Goal: Task Accomplishment & Management: Use online tool/utility

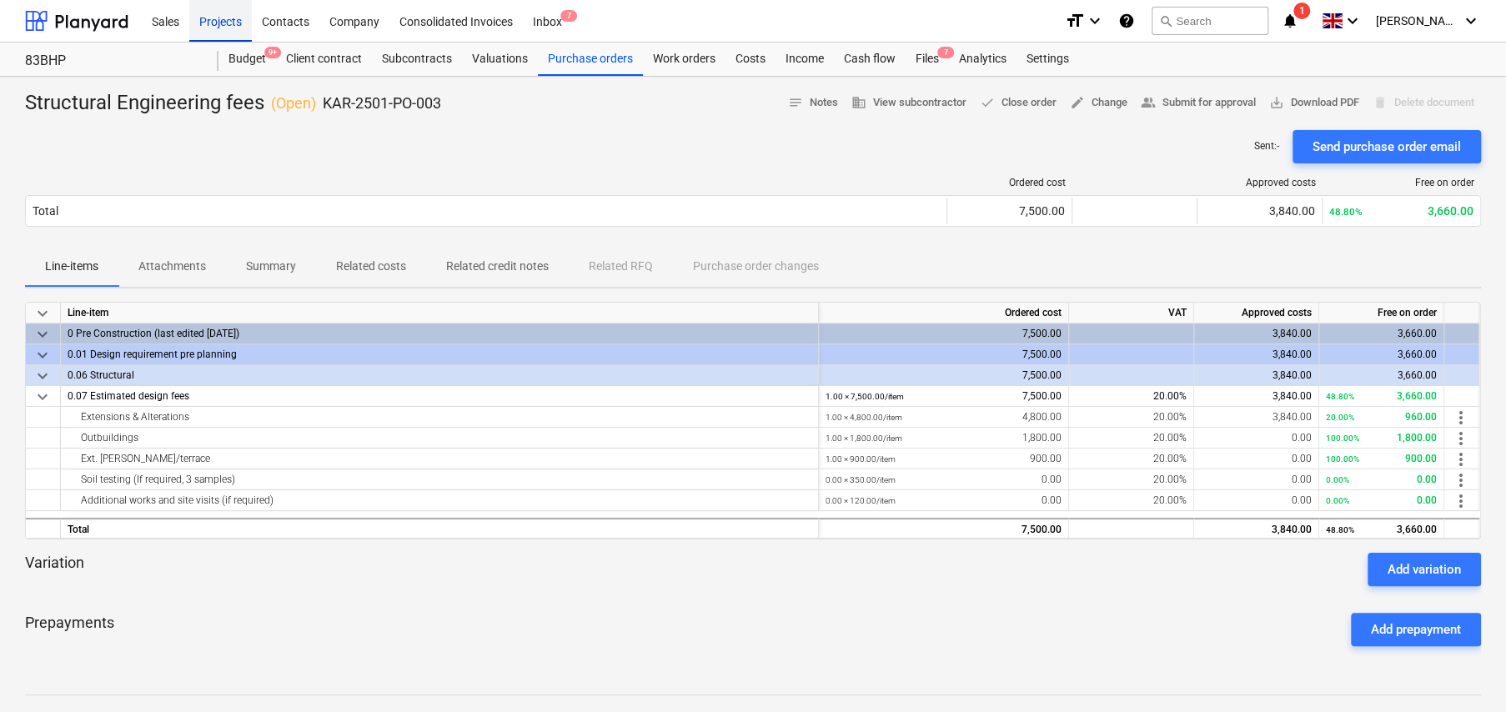
click at [228, 25] on div "Projects" at bounding box center [220, 20] width 63 height 43
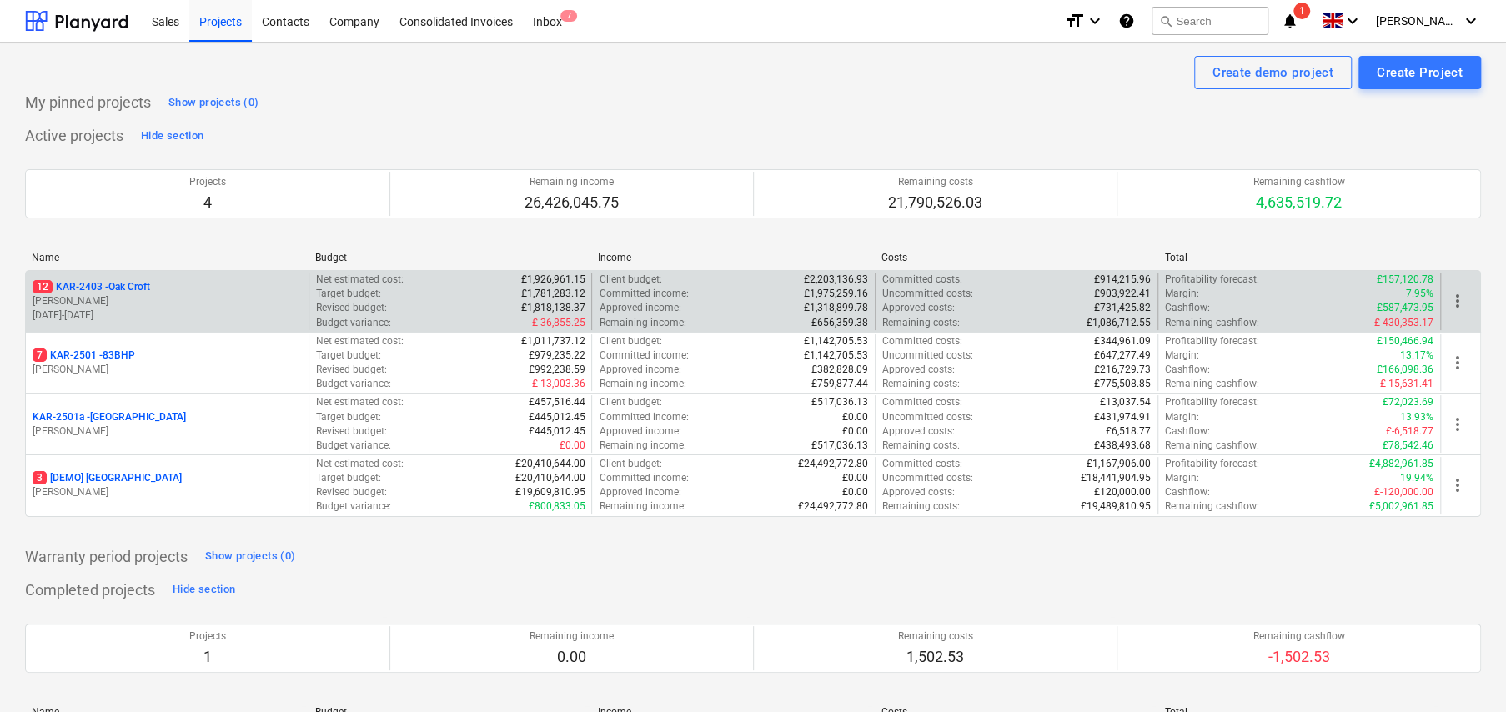
click at [150, 282] on p "12 KAR-2403 - Oak Croft" at bounding box center [92, 287] width 118 height 14
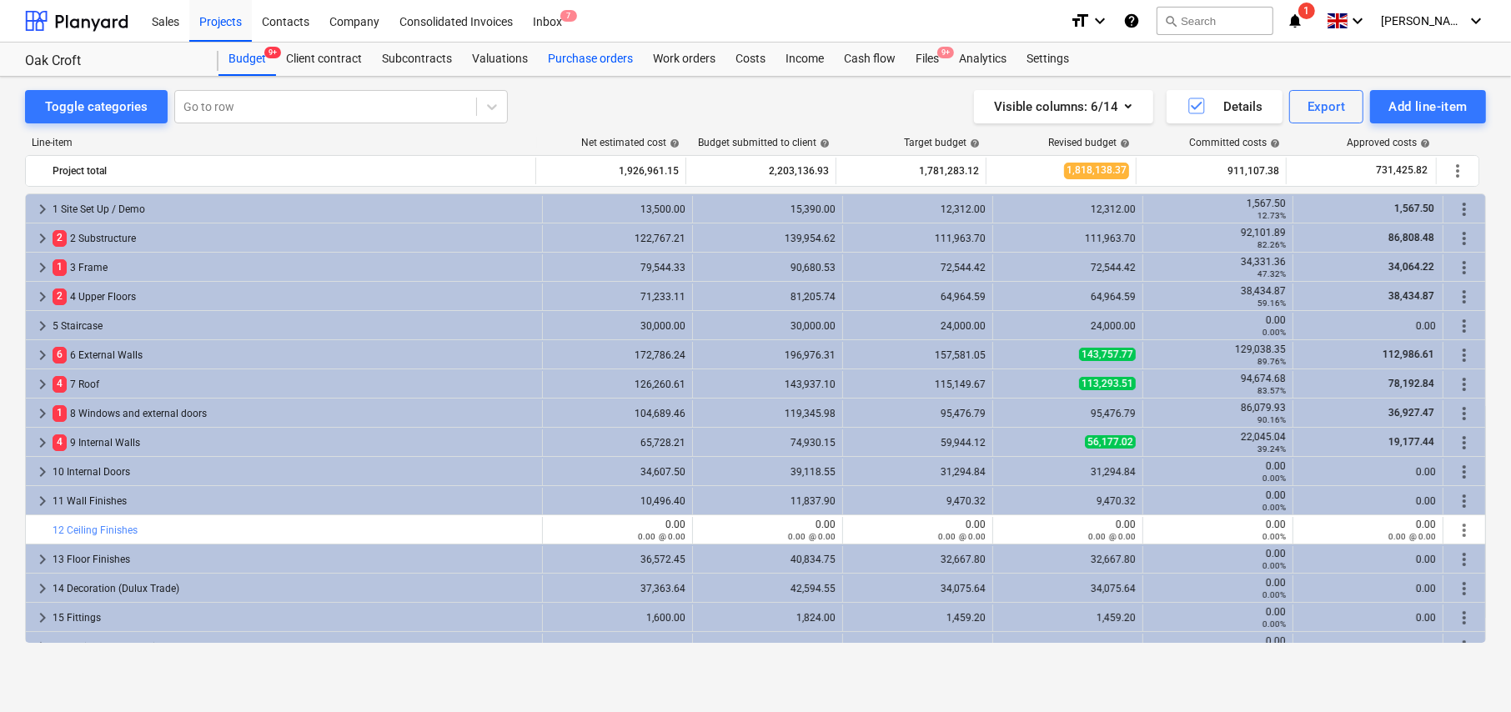
click at [576, 53] on div "Purchase orders" at bounding box center [590, 59] width 105 height 33
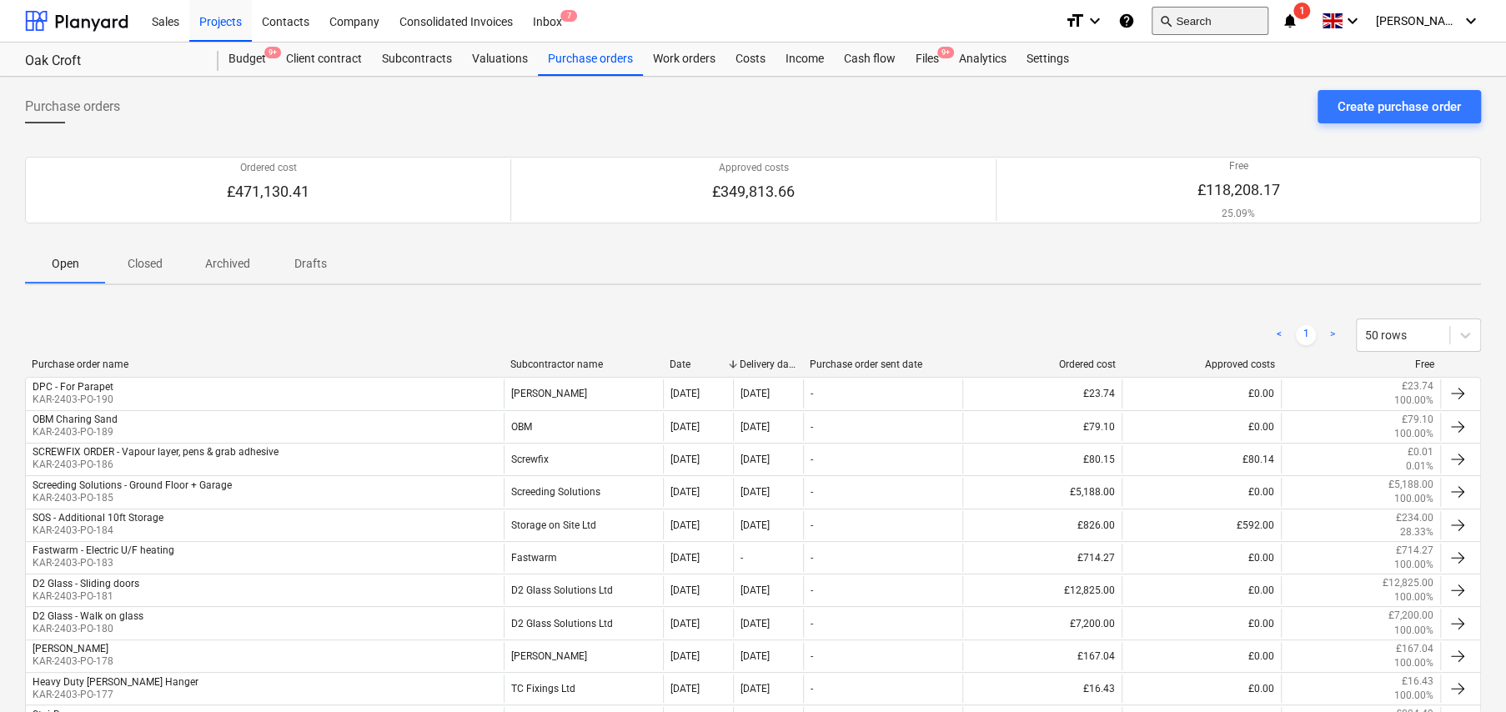
click at [1191, 13] on button "search Search" at bounding box center [1209, 21] width 117 height 28
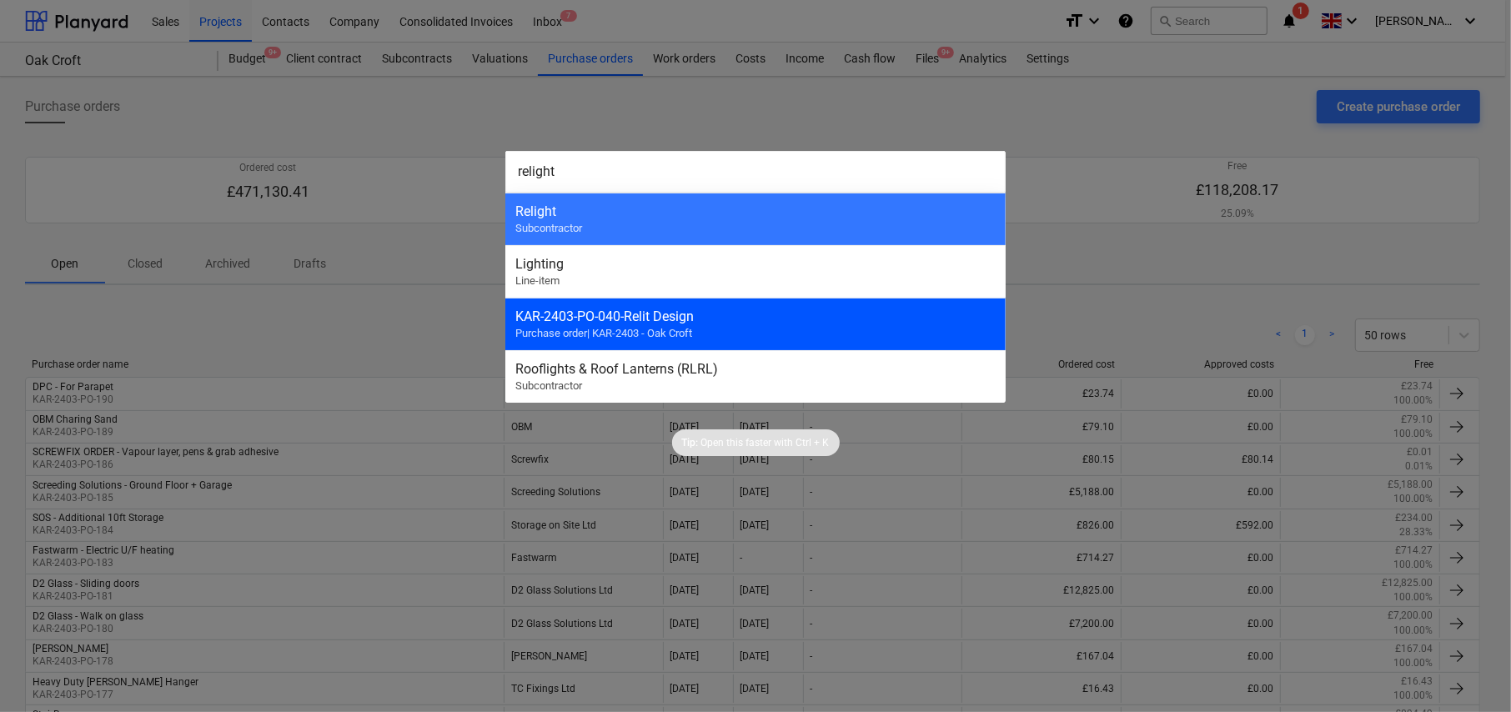
type input "relight"
click at [640, 322] on div "KAR-2403-PO-040 - Relit Design" at bounding box center [755, 316] width 480 height 16
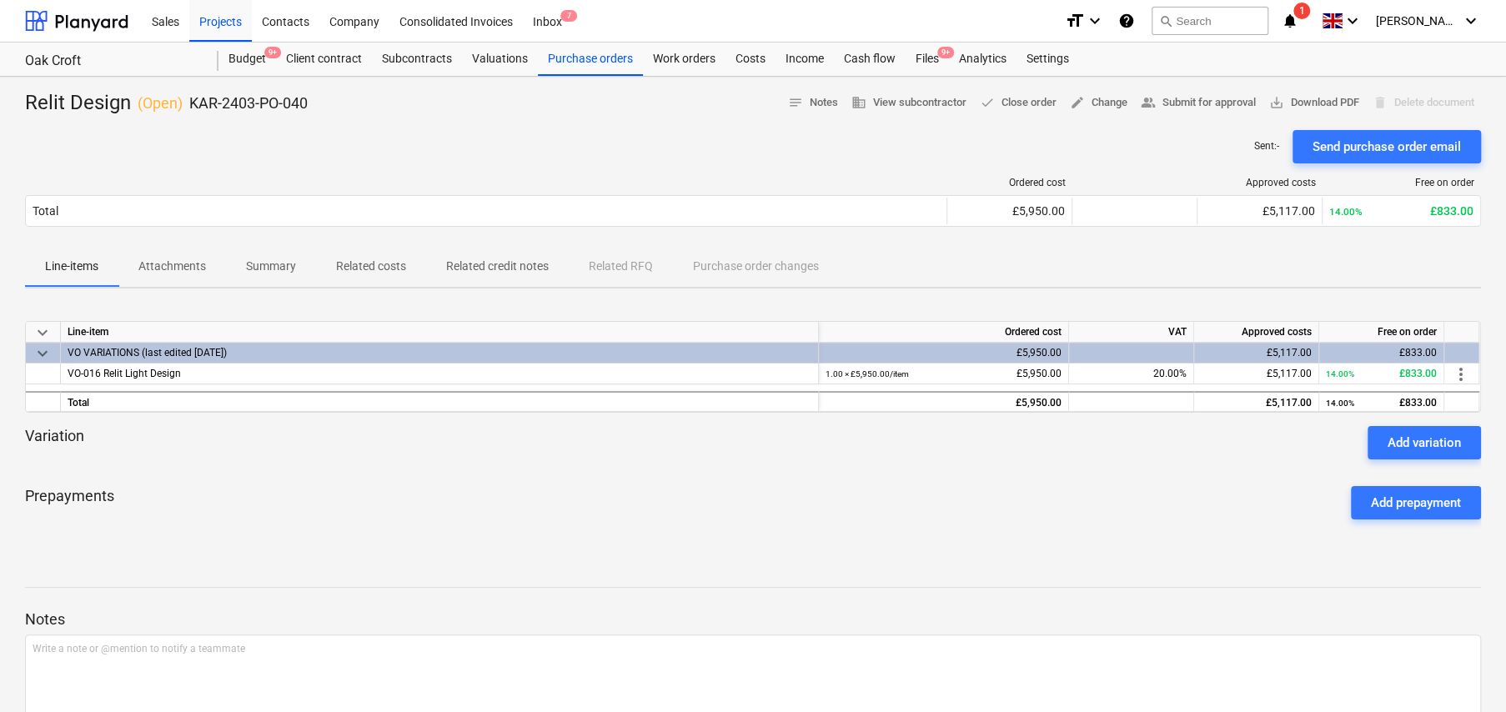
click at [369, 267] on p "Related costs" at bounding box center [371, 267] width 70 height 18
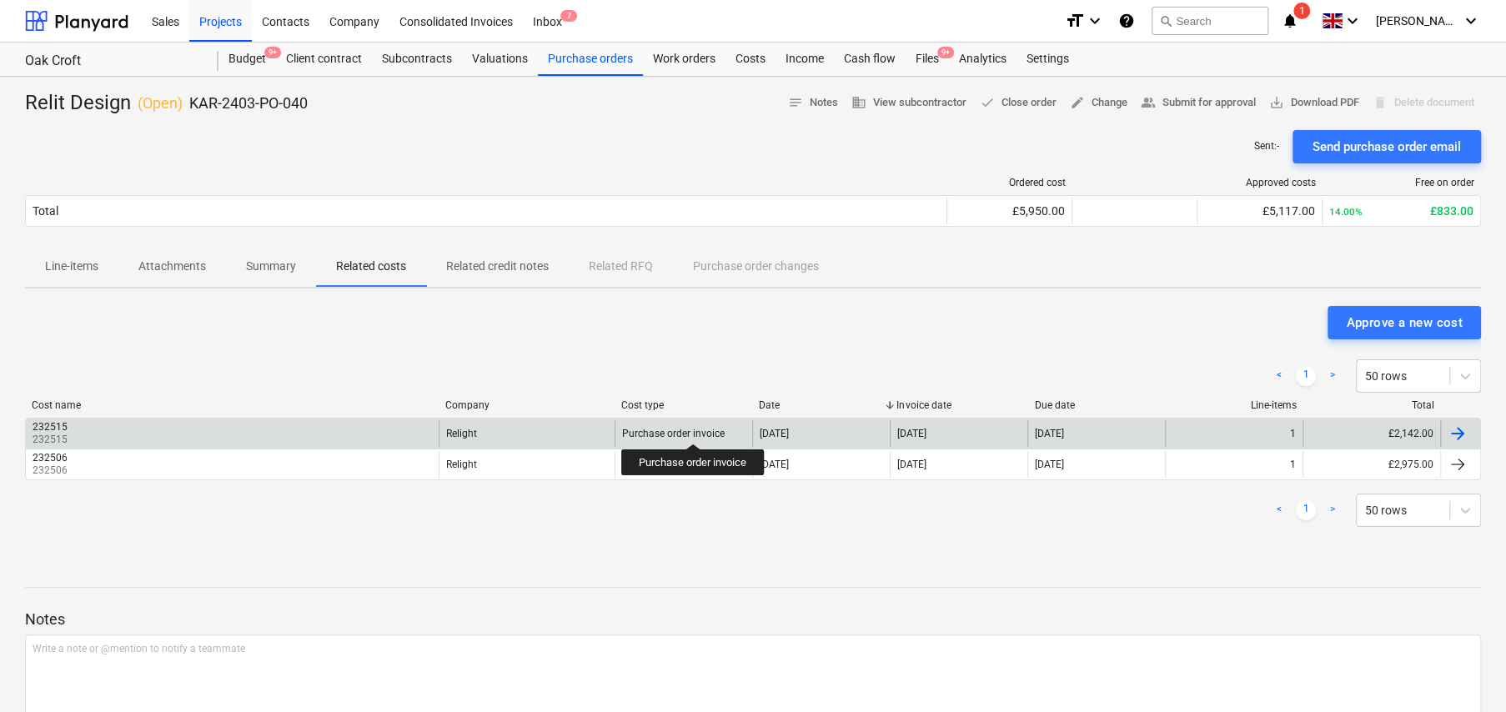
click at [694, 429] on div "Purchase order invoice" at bounding box center [673, 434] width 103 height 12
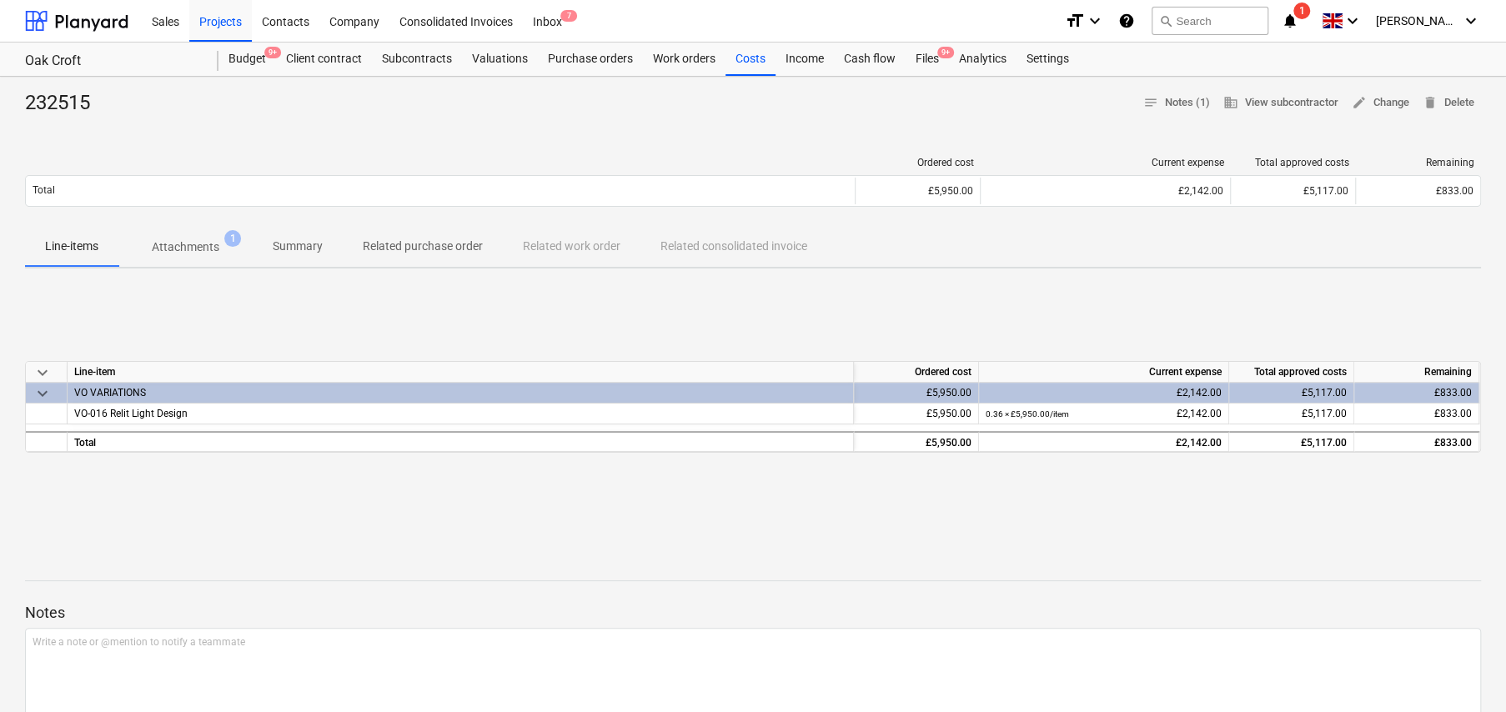
click at [196, 248] on p "Attachments" at bounding box center [186, 247] width 68 height 18
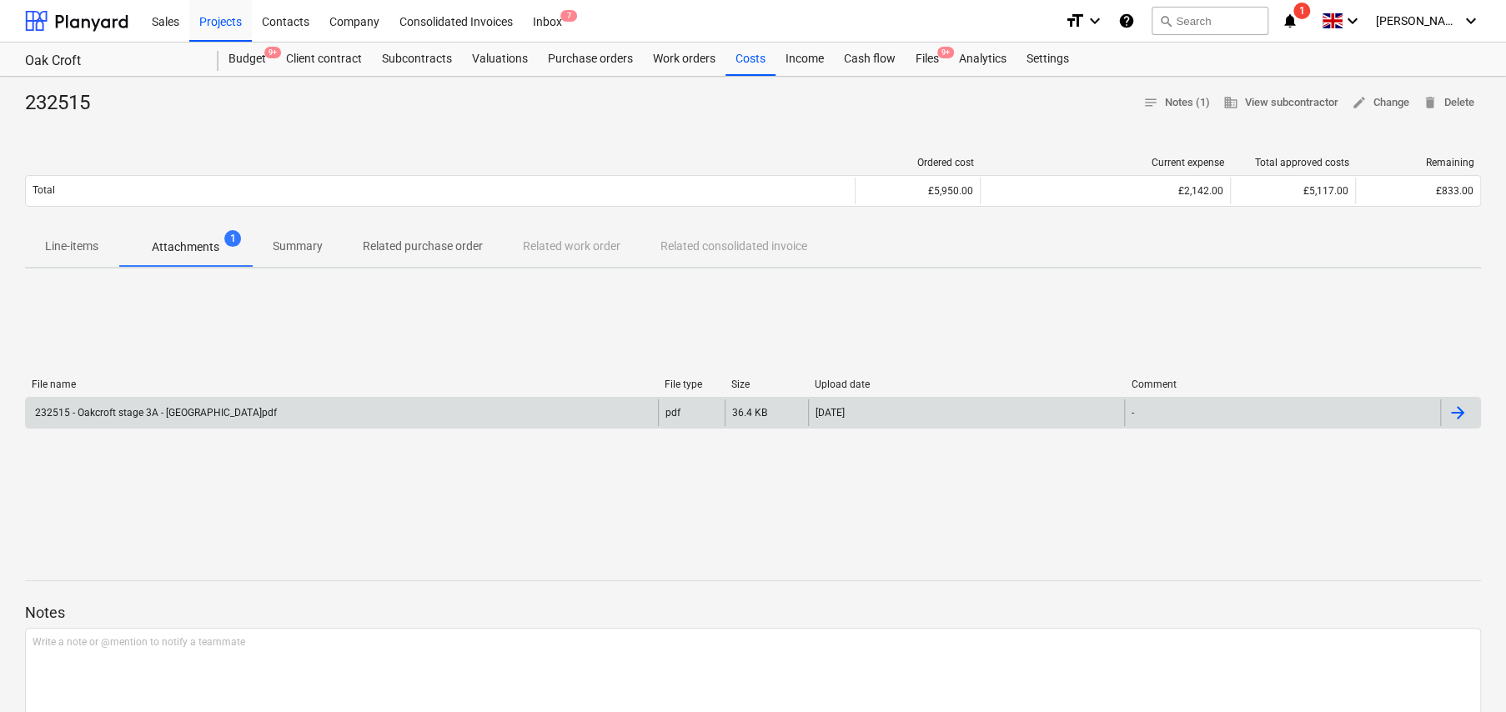
click at [151, 416] on div "232515 - Oakcroft stage 3A - [GEOGRAPHIC_DATA]pdf" at bounding box center [155, 413] width 244 height 12
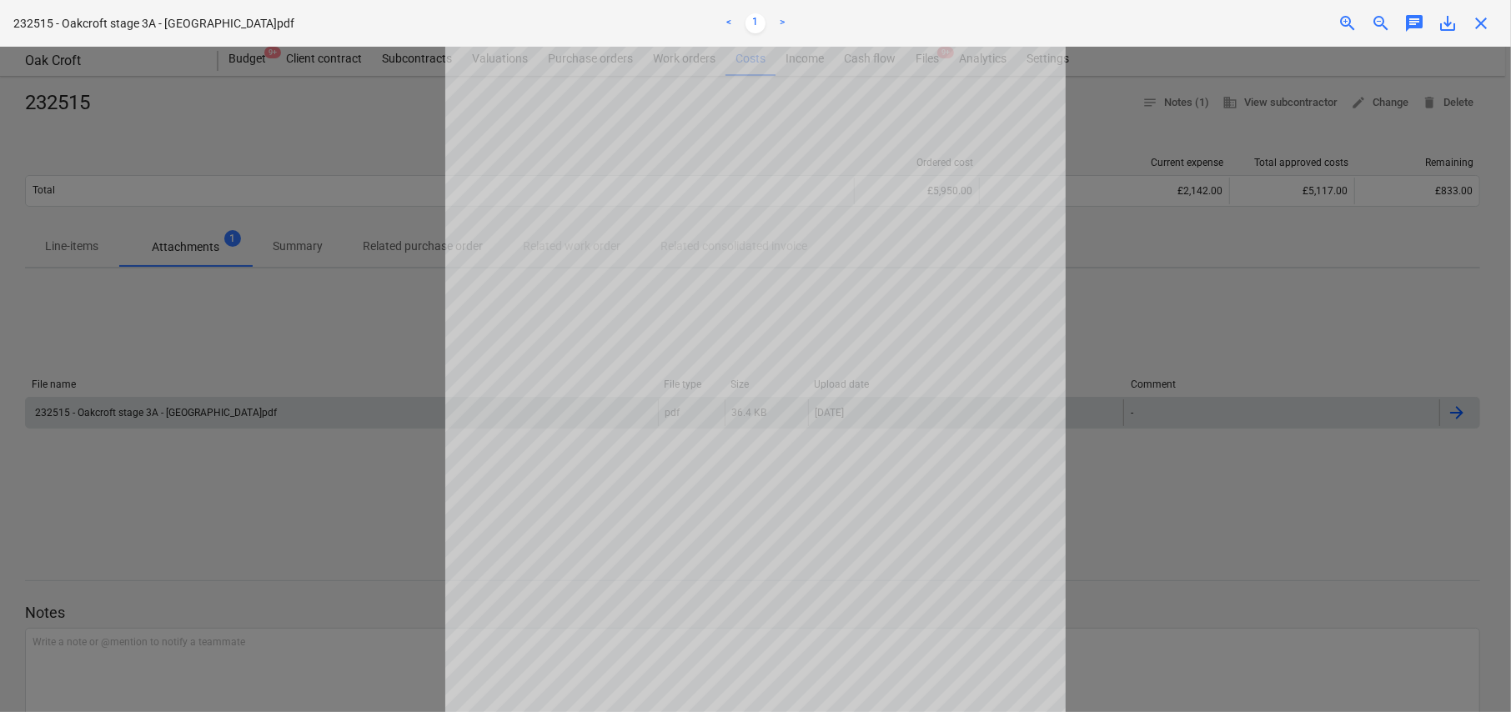
click at [1221, 293] on div at bounding box center [755, 379] width 1511 height 665
click at [1482, 22] on span "close" at bounding box center [1481, 23] width 20 height 20
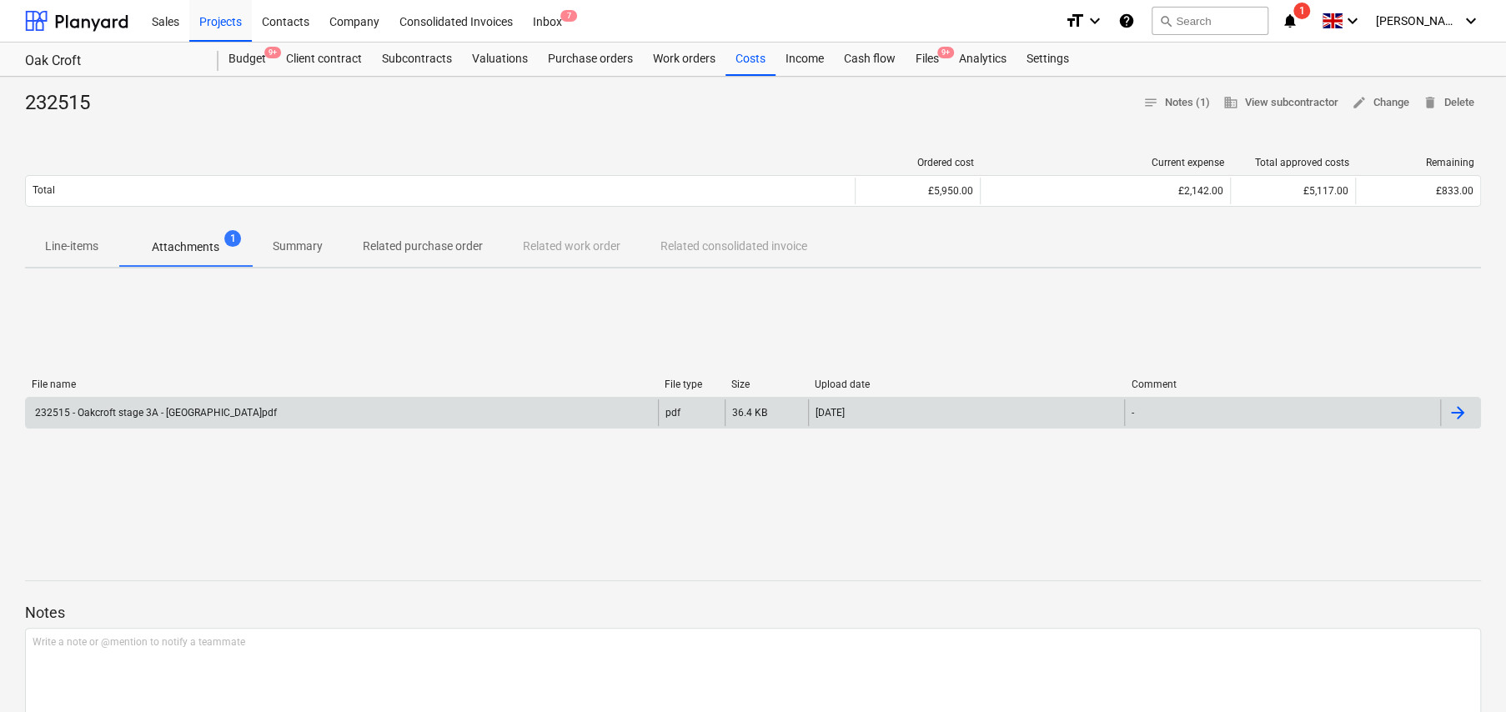
click at [194, 414] on div "232515 - Oakcroft stage 3A - [GEOGRAPHIC_DATA]pdf" at bounding box center [155, 413] width 244 height 12
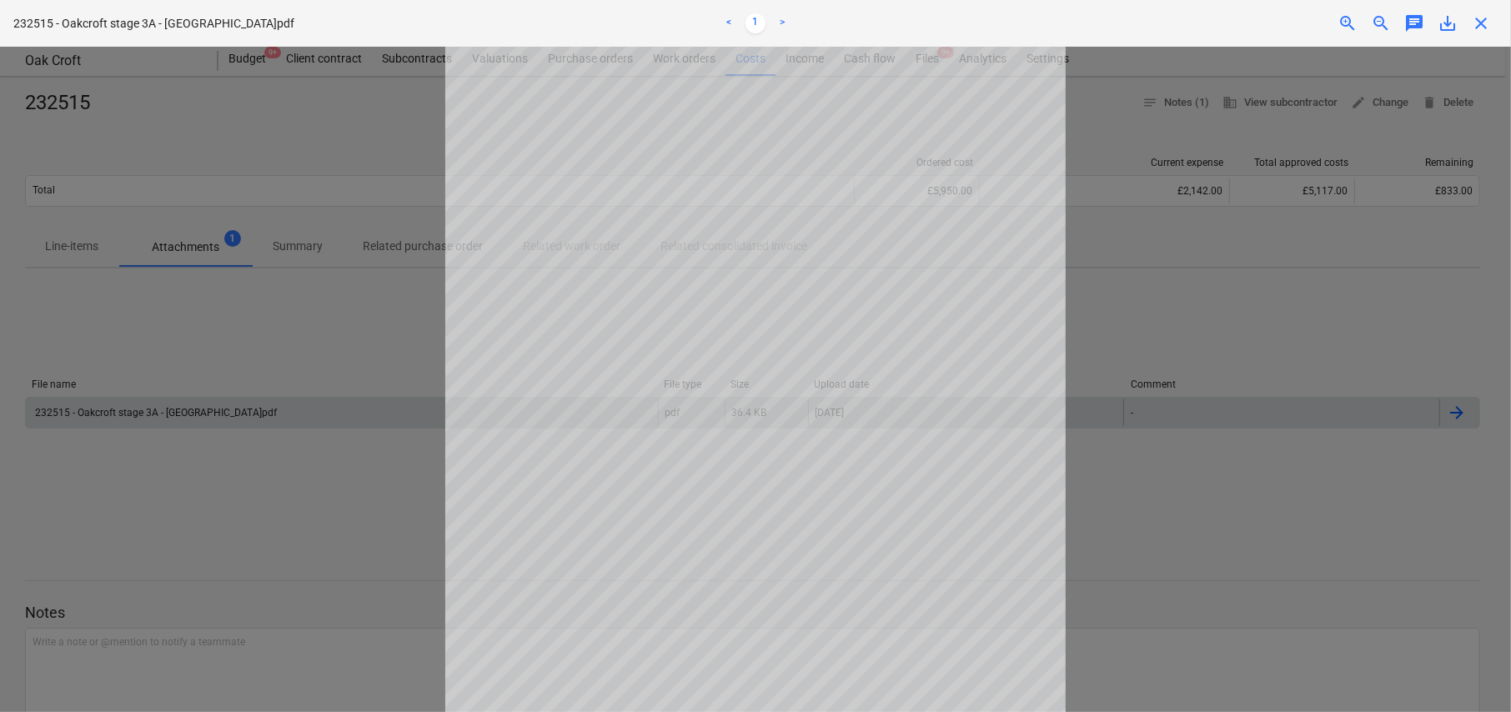
click at [1170, 332] on div at bounding box center [755, 379] width 1511 height 665
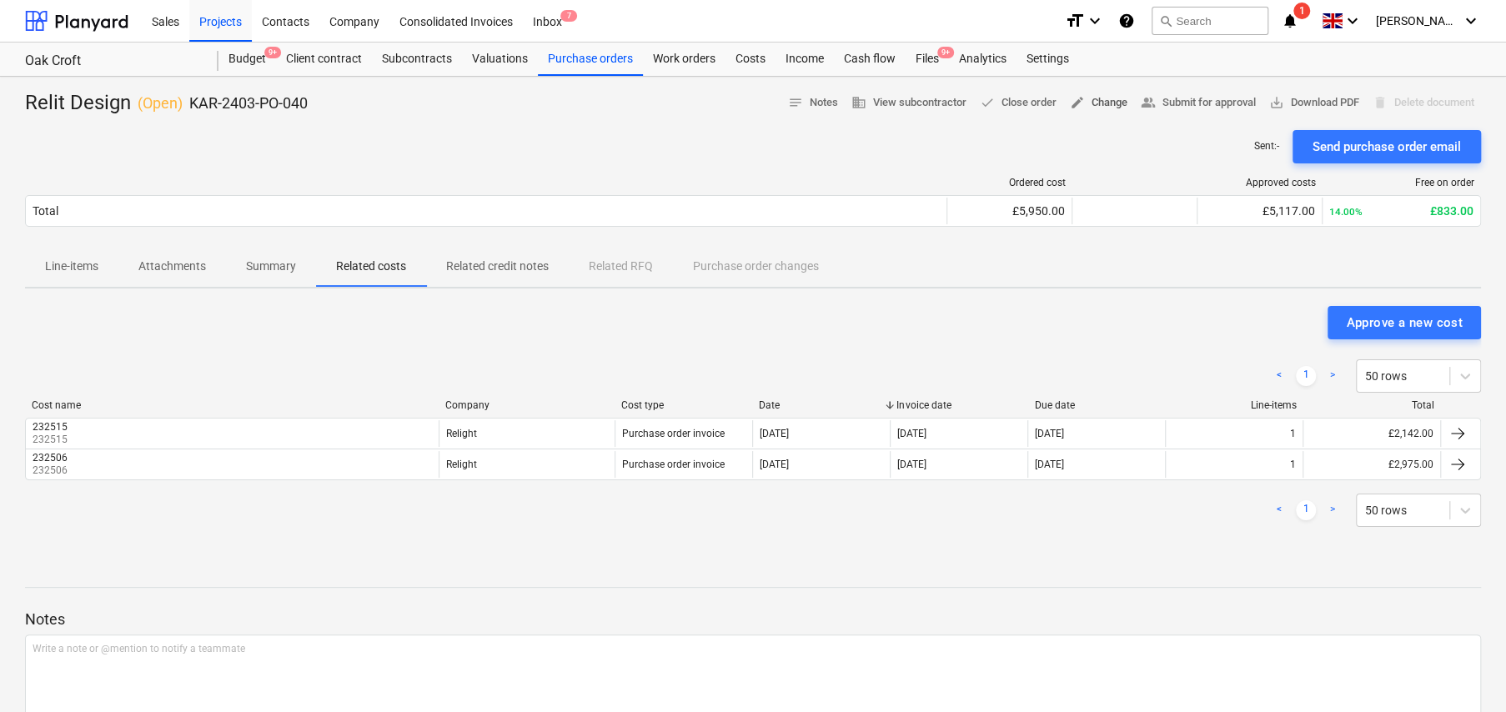
click at [1102, 106] on span "edit Change" at bounding box center [1099, 102] width 58 height 19
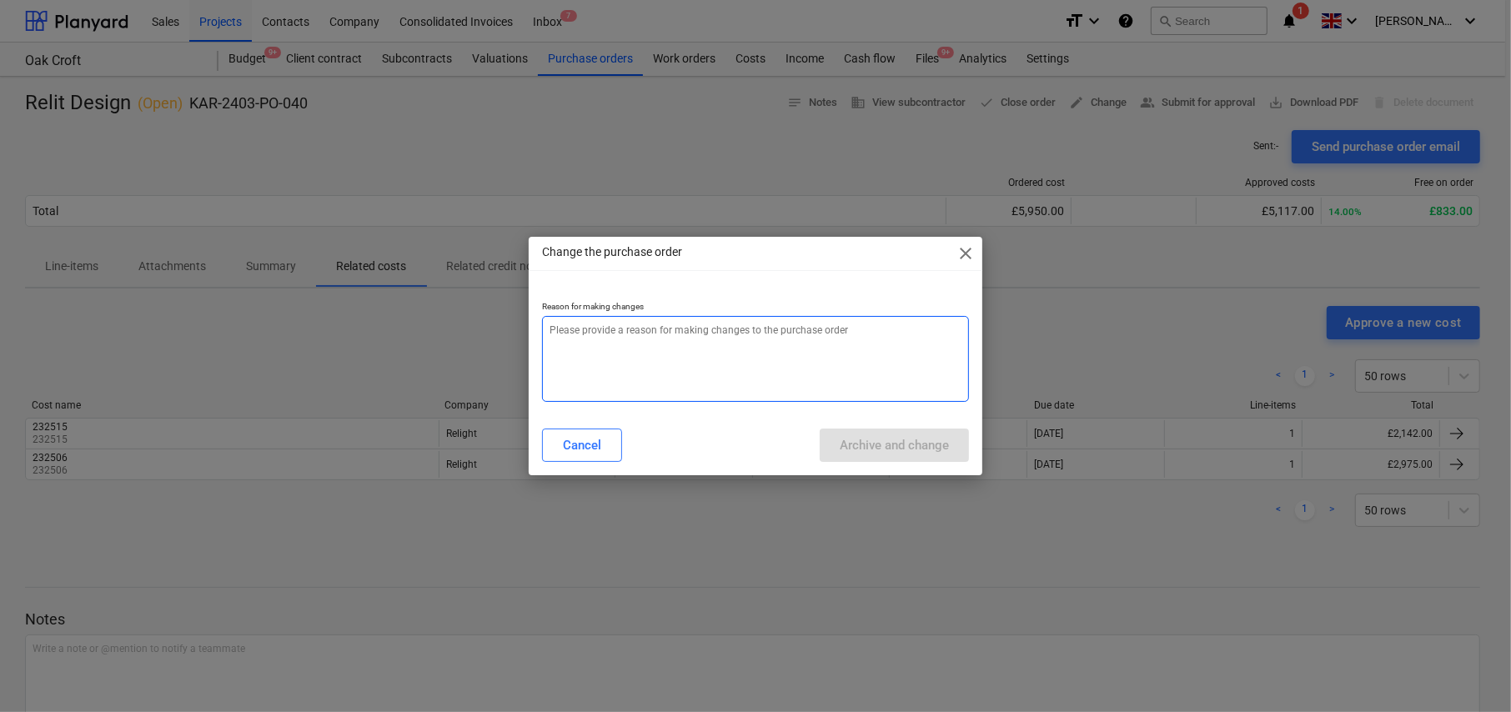
click at [741, 352] on textarea at bounding box center [755, 359] width 427 height 86
type textarea "x"
type textarea "C"
type textarea "x"
type textarea "Co"
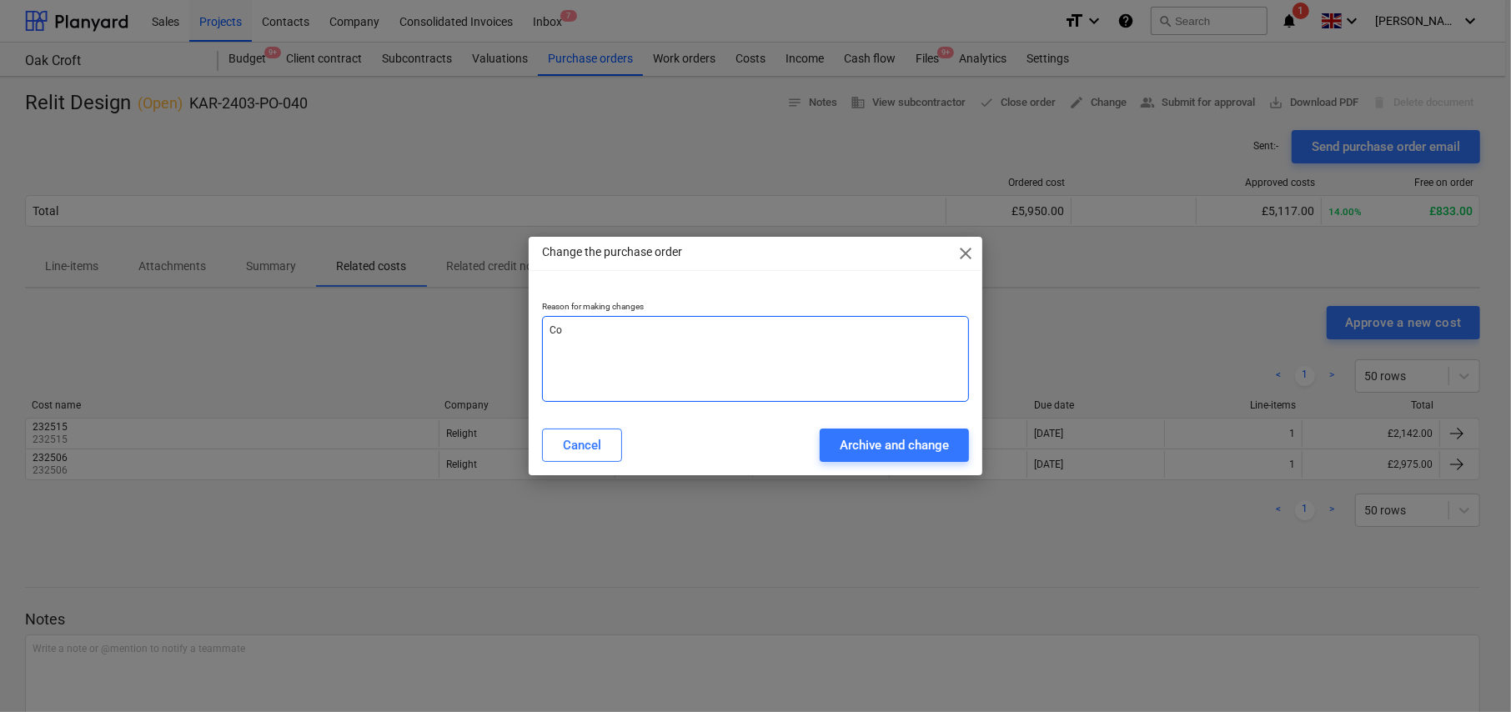
type textarea "x"
type textarea "Cor"
type textarea "x"
type textarea "Corr"
type textarea "x"
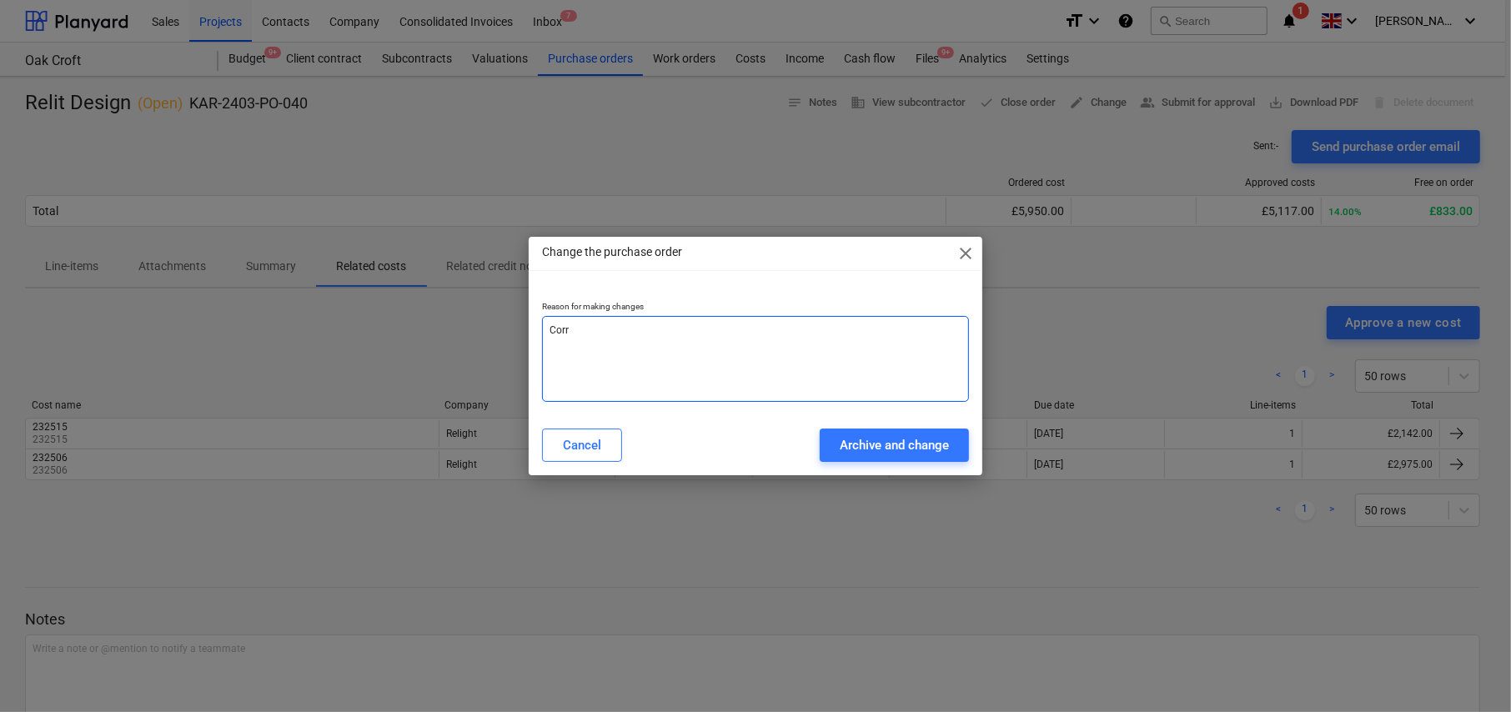
type textarea "Corre"
type textarea "x"
type textarea "Correc"
type textarea "x"
type textarea "Correct"
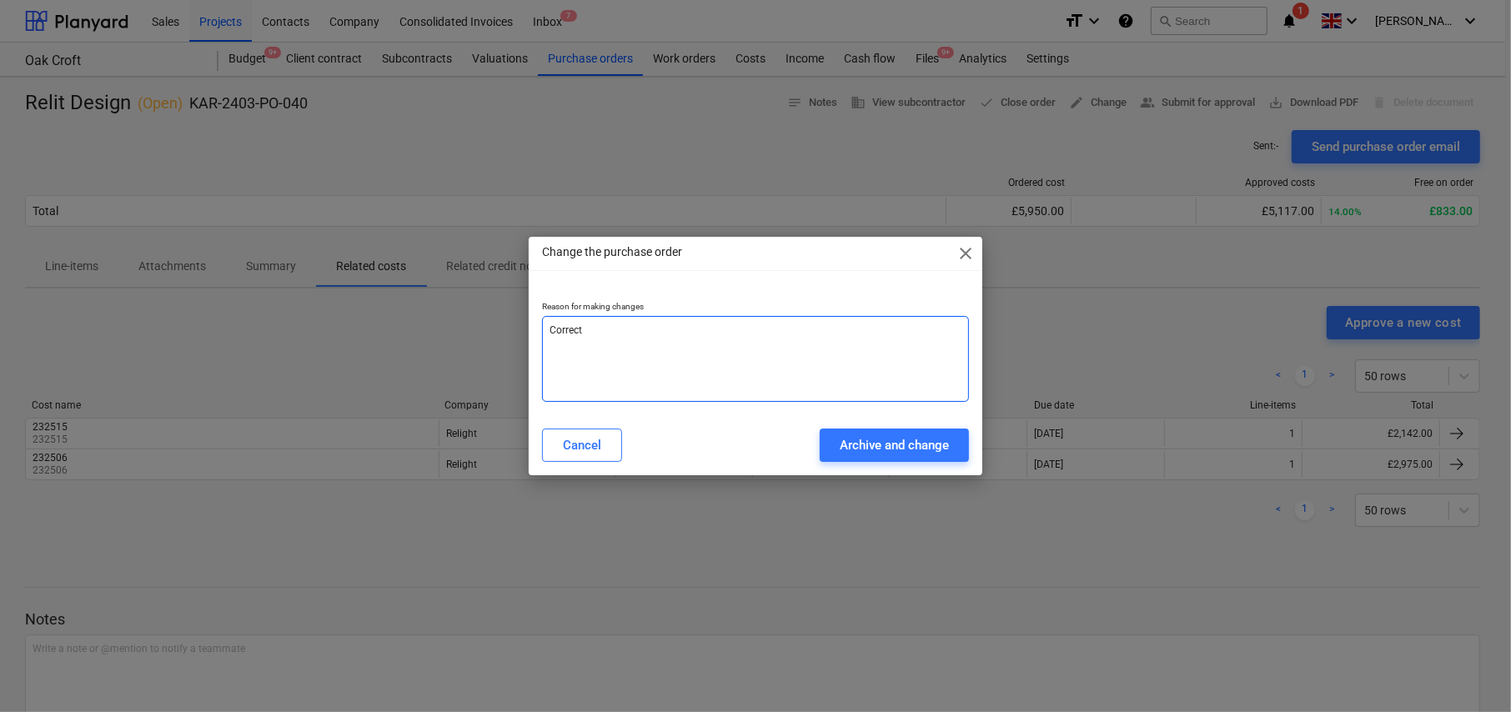
type textarea "x"
type textarea "Correcte"
type textarea "x"
type textarea "Corrected"
type textarea "x"
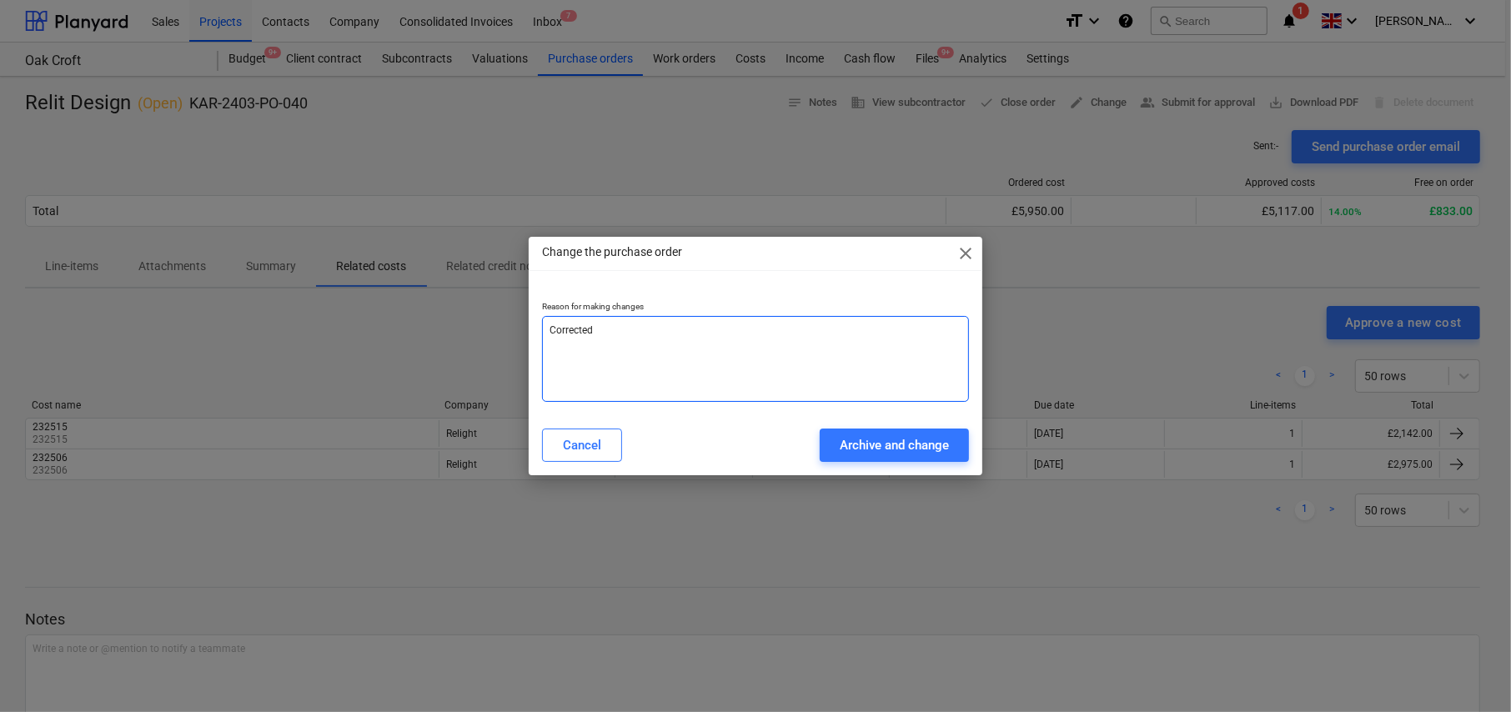
type textarea "Corrected"
type textarea "x"
type textarea "Corrected s"
type textarea "x"
type textarea "Corrected su"
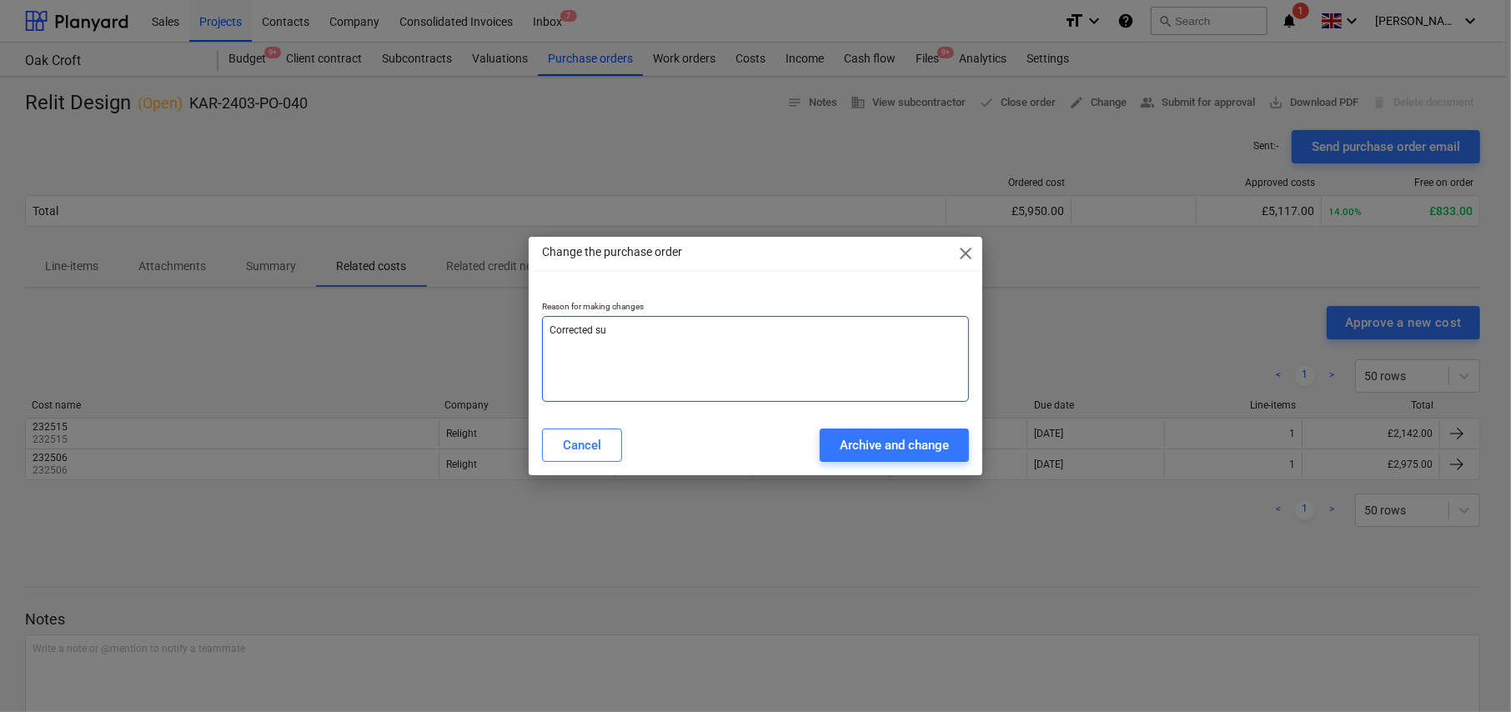
type textarea "x"
type textarea "Corrected sum"
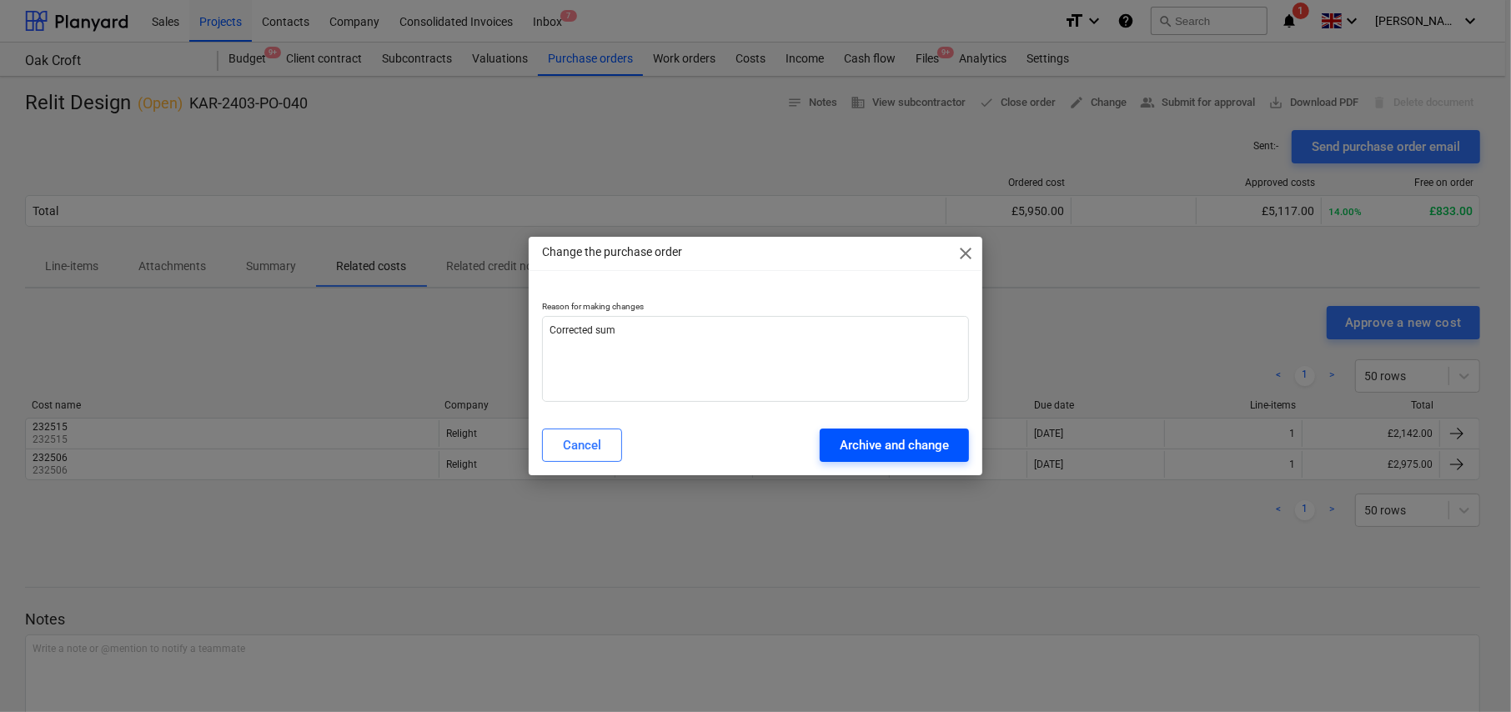
click at [890, 451] on div "Archive and change" at bounding box center [894, 445] width 109 height 22
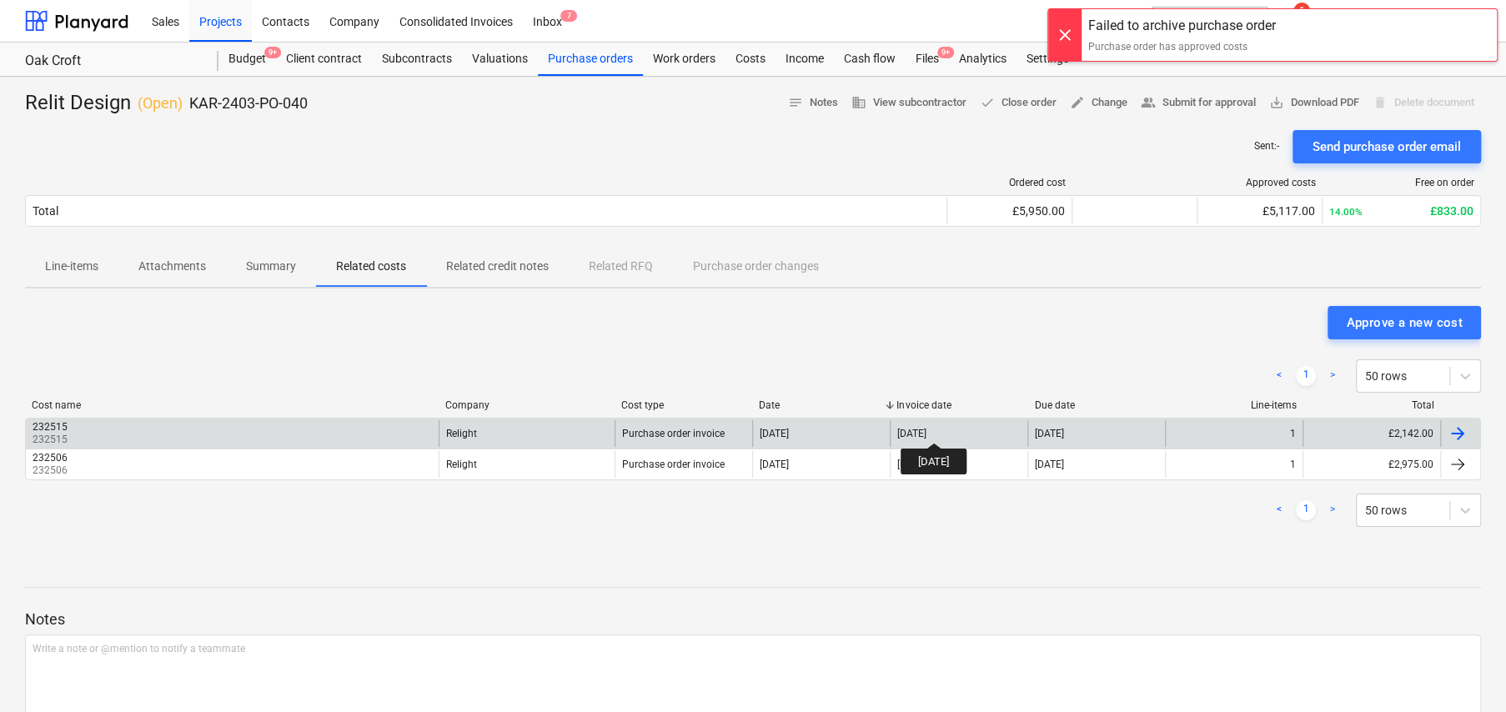
click at [926, 429] on div "[DATE]" at bounding box center [911, 434] width 29 height 12
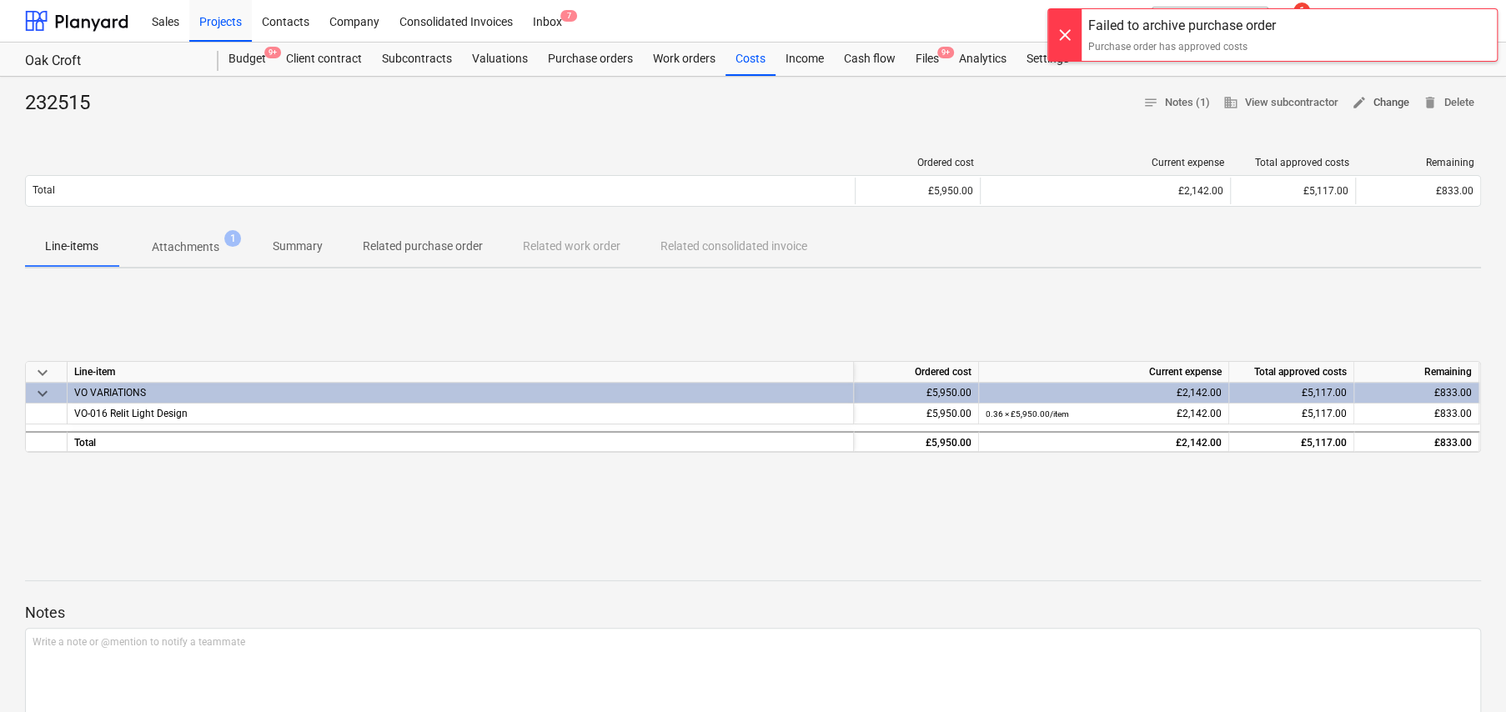
click at [1374, 98] on span "edit Change" at bounding box center [1380, 102] width 58 height 19
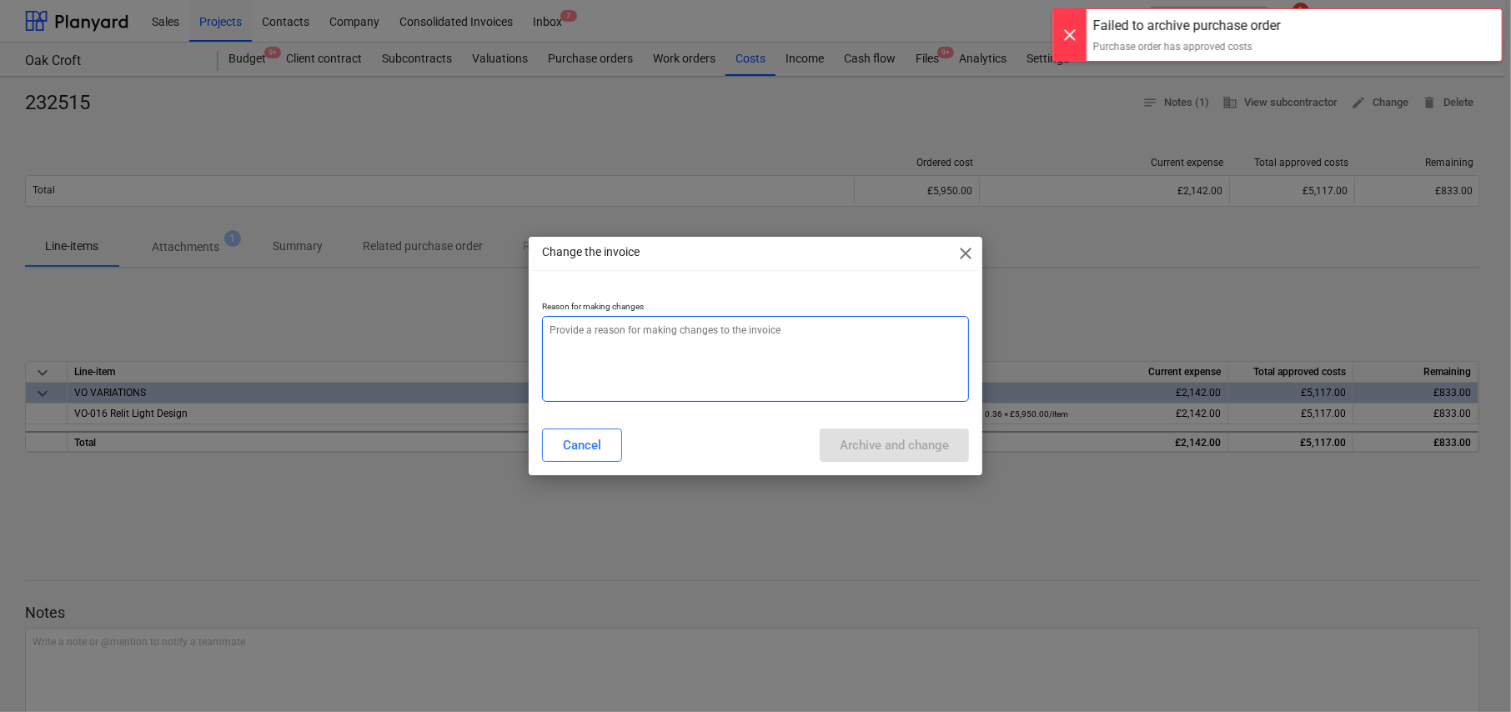
click at [569, 334] on textarea at bounding box center [755, 359] width 427 height 86
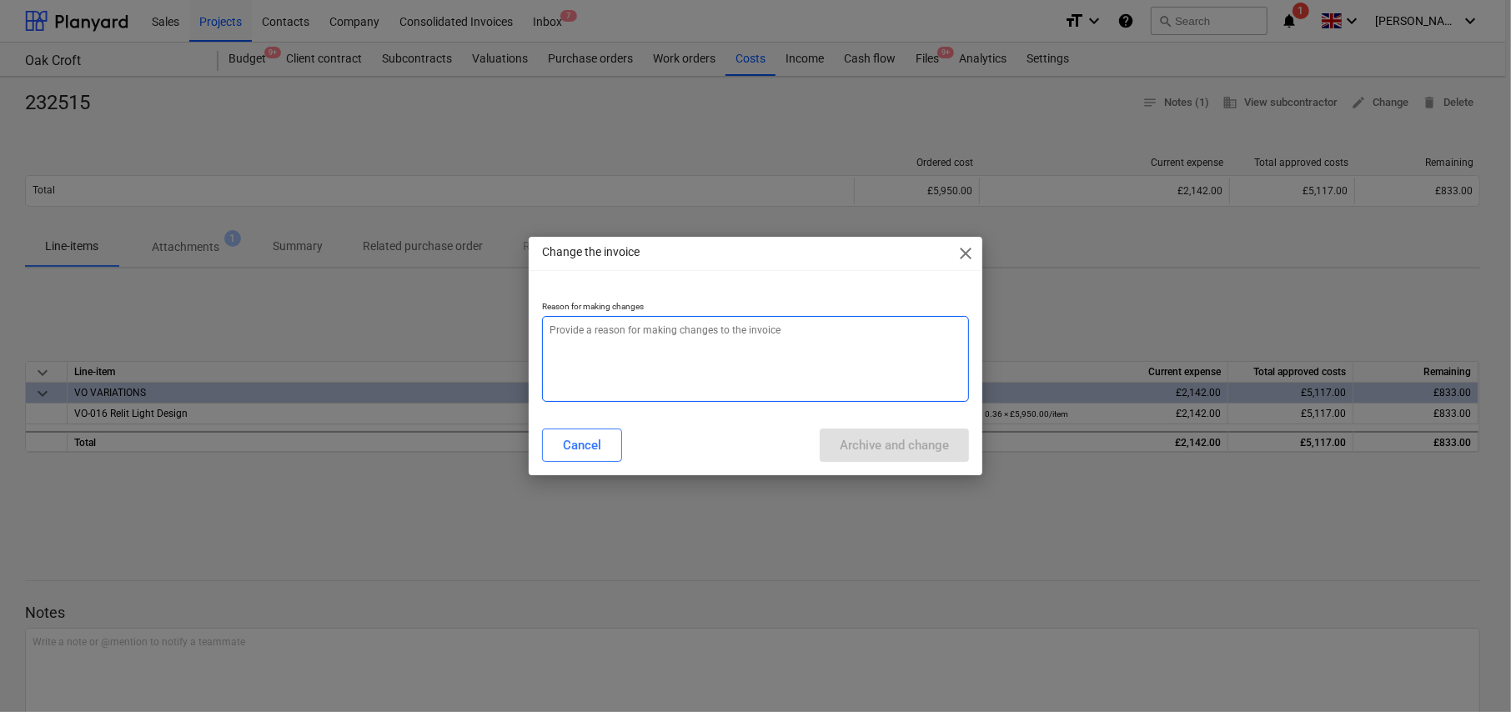
type textarea "x"
type textarea "C"
type textarea "x"
type textarea "Ci"
type textarea "x"
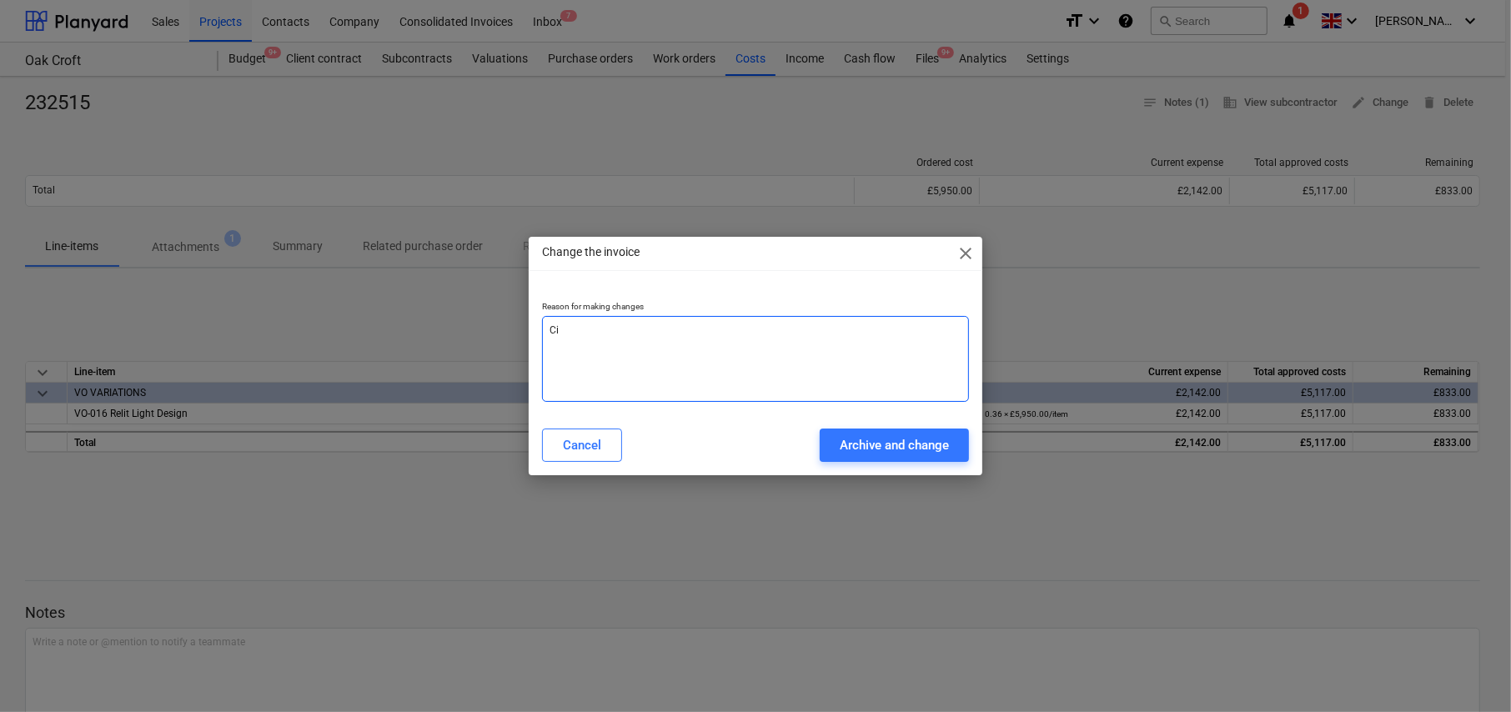
type textarea "Cio"
type textarea "x"
type textarea "Cior"
type textarea "x"
type textarea "Cio"
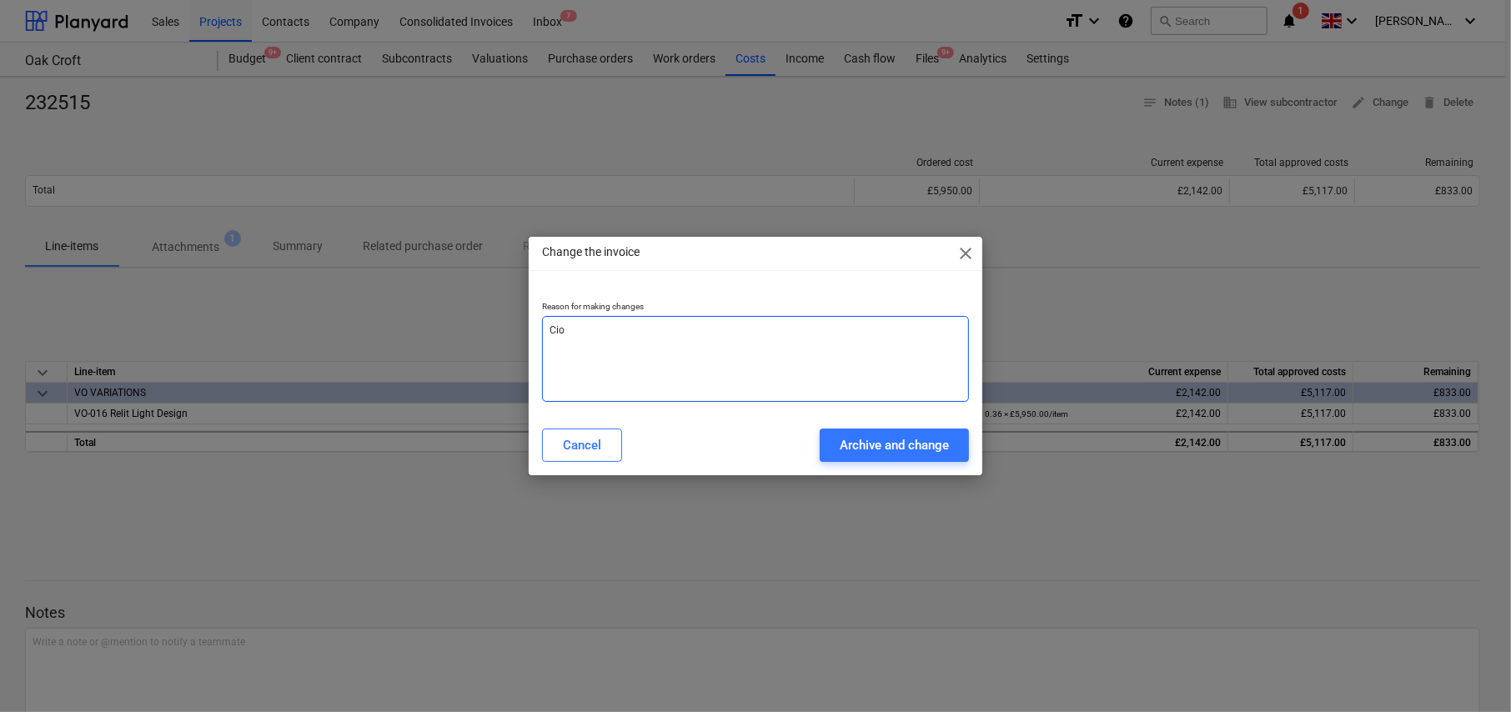
type textarea "x"
type textarea "Ci"
type textarea "x"
type textarea "C"
type textarea "x"
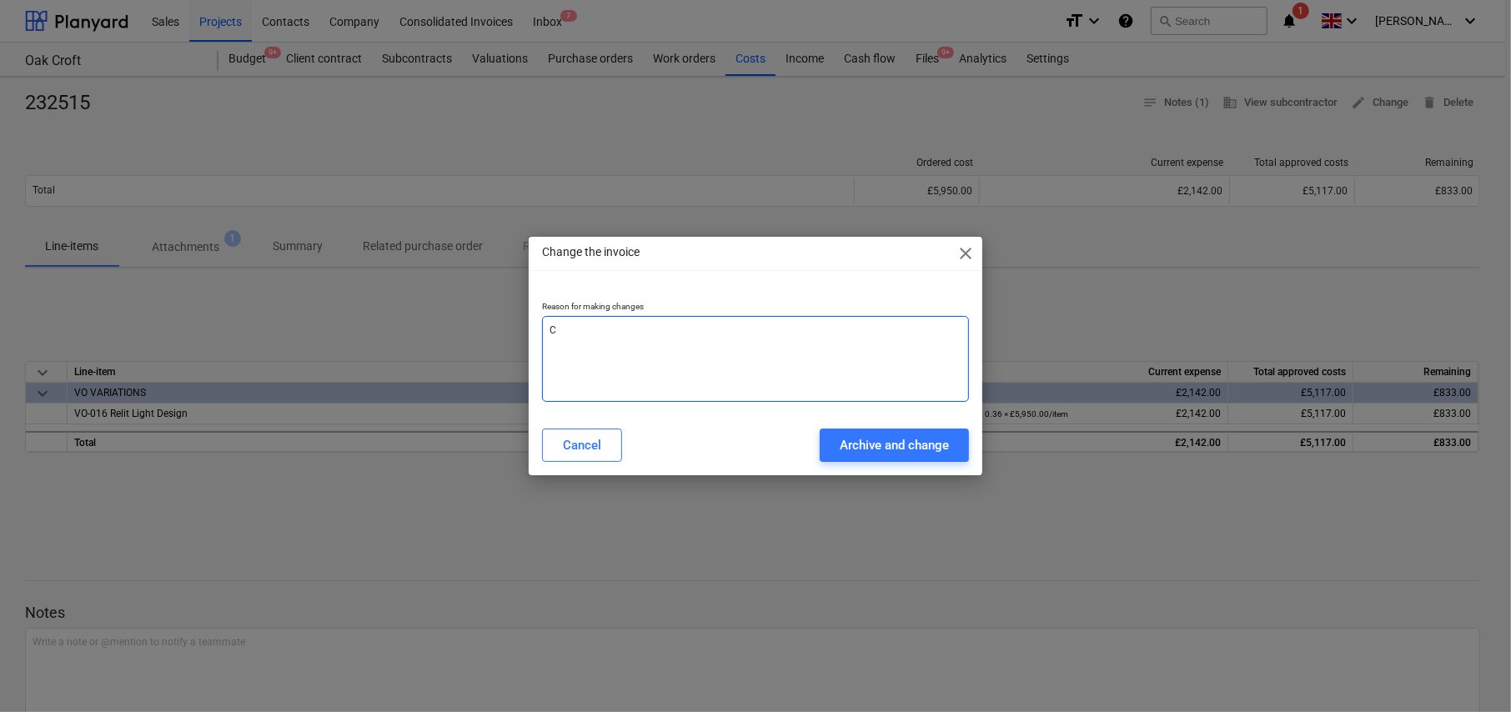
type textarea "Co"
type textarea "x"
type textarea "Cor"
type textarea "x"
type textarea "Corr"
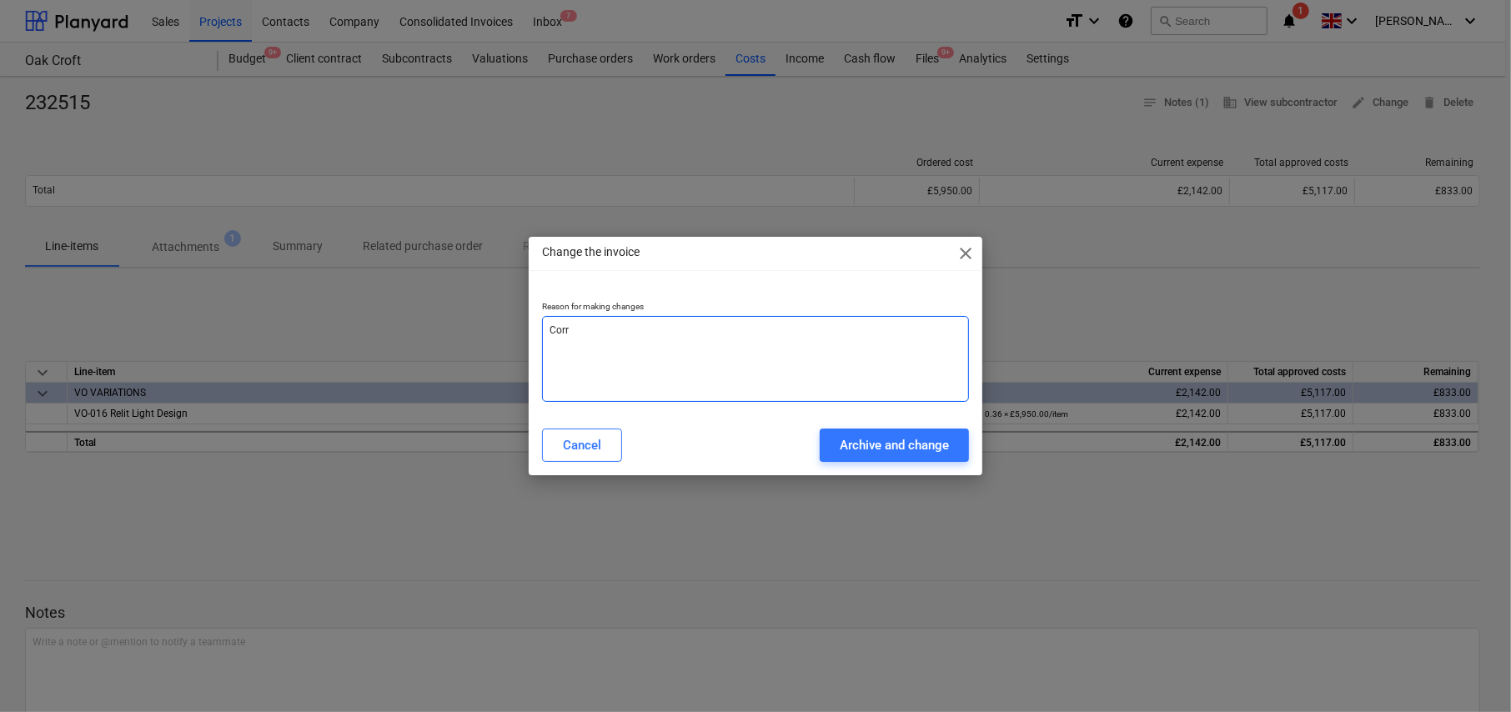
type textarea "x"
type textarea "Corre"
type textarea "x"
type textarea "Correc"
type textarea "x"
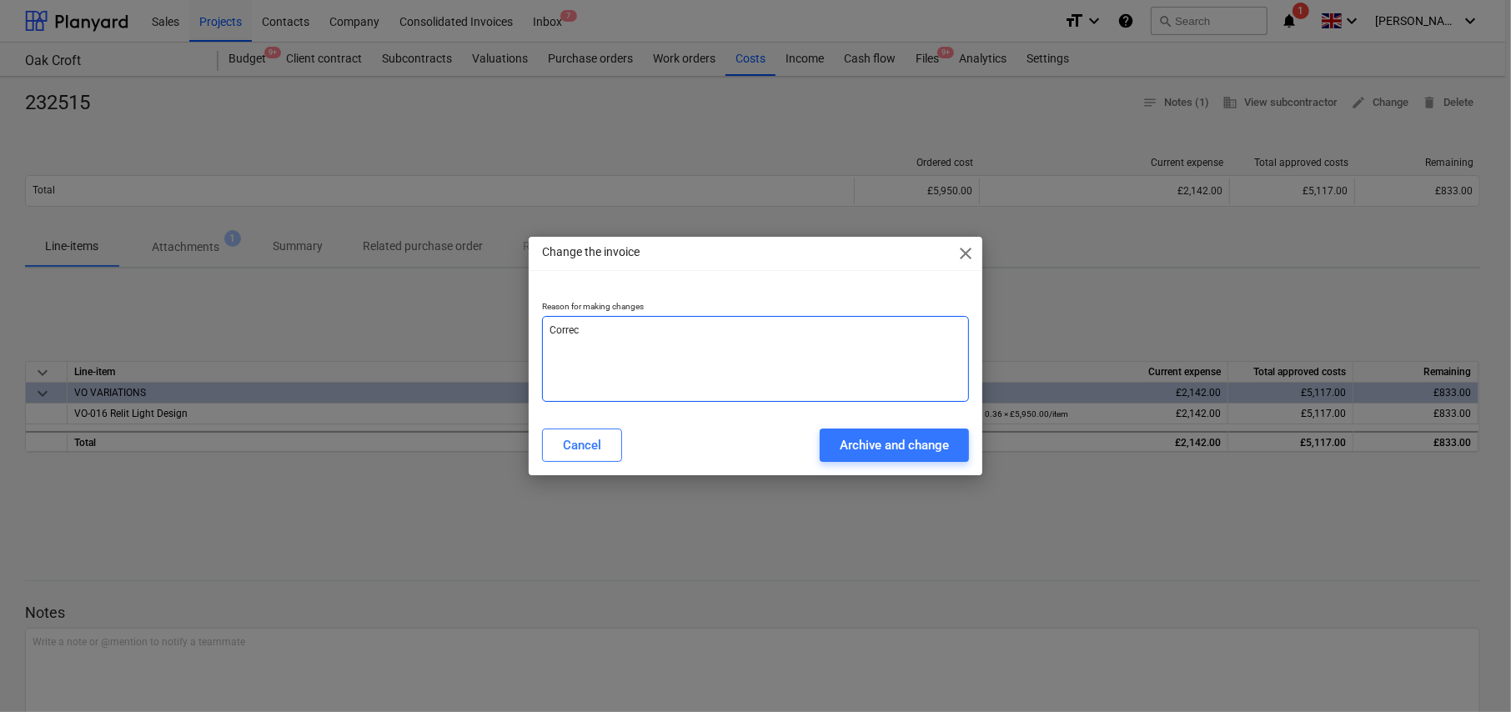
type textarea "Correct"
type textarea "x"
type textarea "Correcte"
type textarea "x"
type textarea "Corrected"
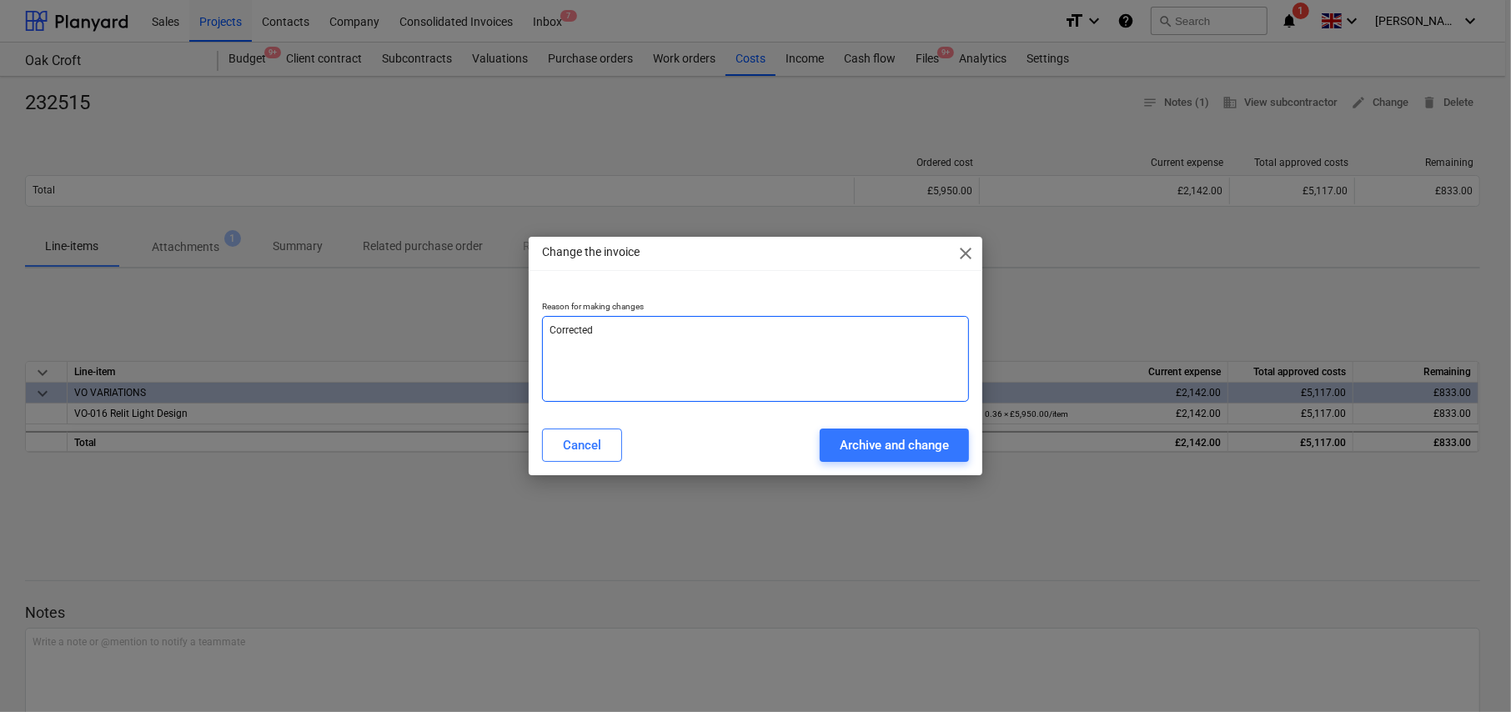
type textarea "x"
type textarea "Corrected"
type textarea "x"
type textarea "Corrected P"
type textarea "x"
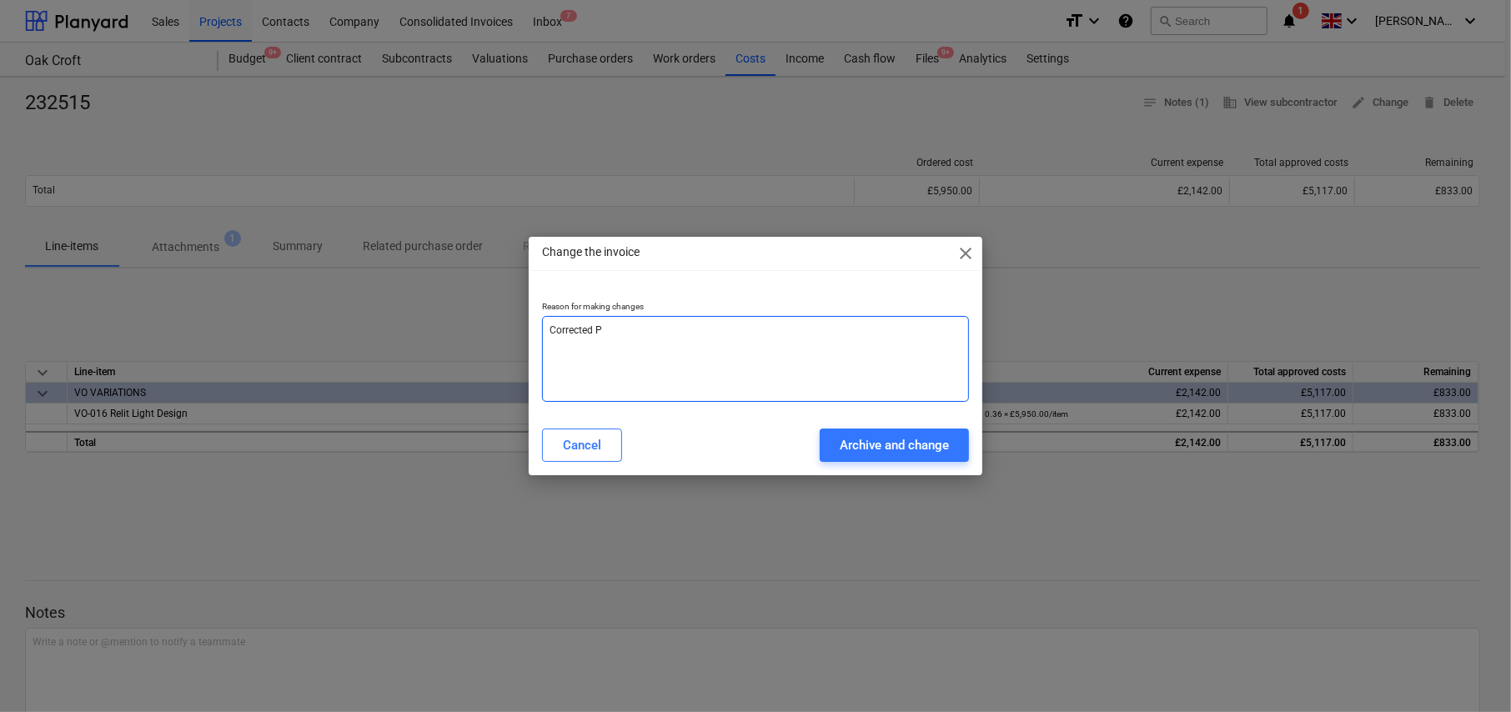
type textarea "Corrected Pu"
type textarea "x"
type textarea "Corrected Pur"
type textarea "x"
type textarea "Corrected Purc"
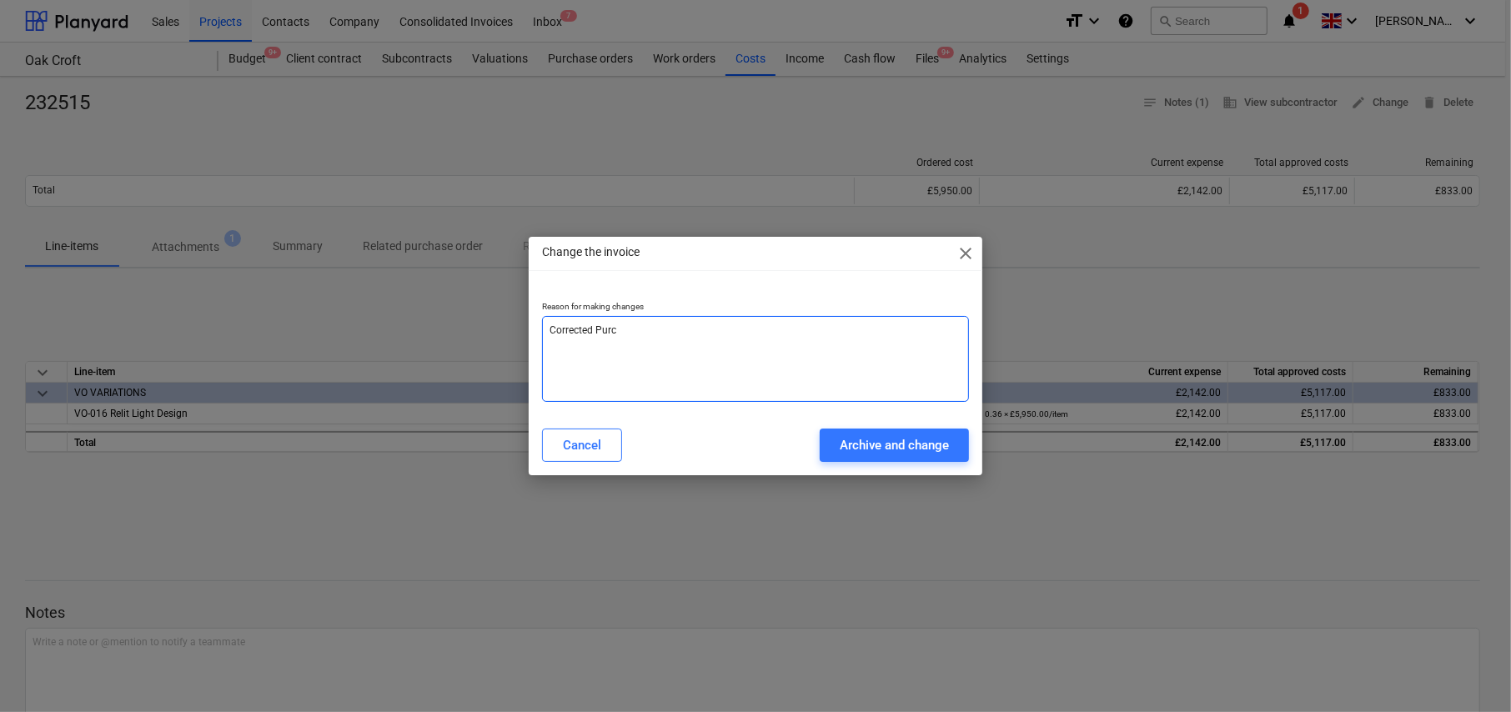
type textarea "x"
type textarea "Corrected Purca"
type textarea "x"
type textarea "Corrected Purcah"
type textarea "x"
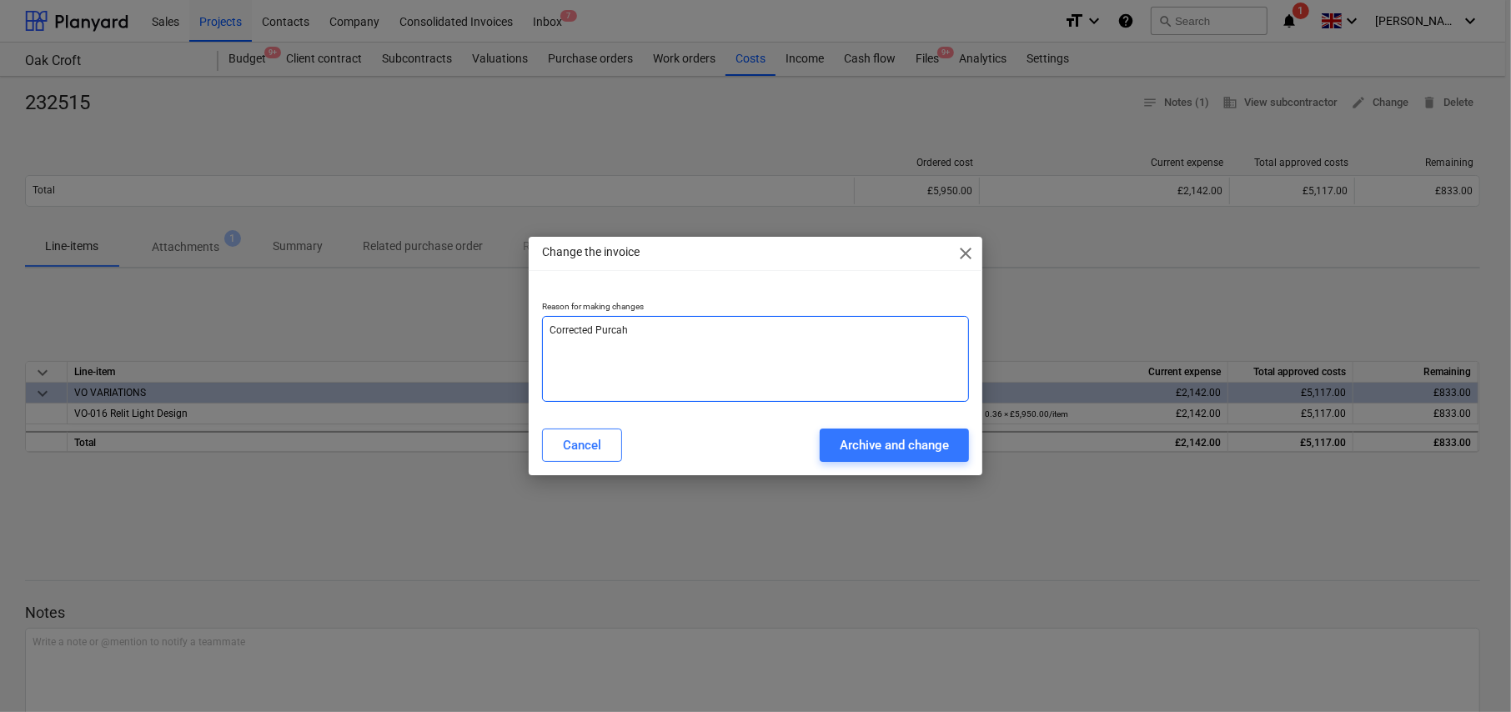
type textarea "Corrected Purcahs"
type textarea "x"
type textarea "Corrected Purcahse"
type textarea "x"
type textarea "Corrected Purcahse"
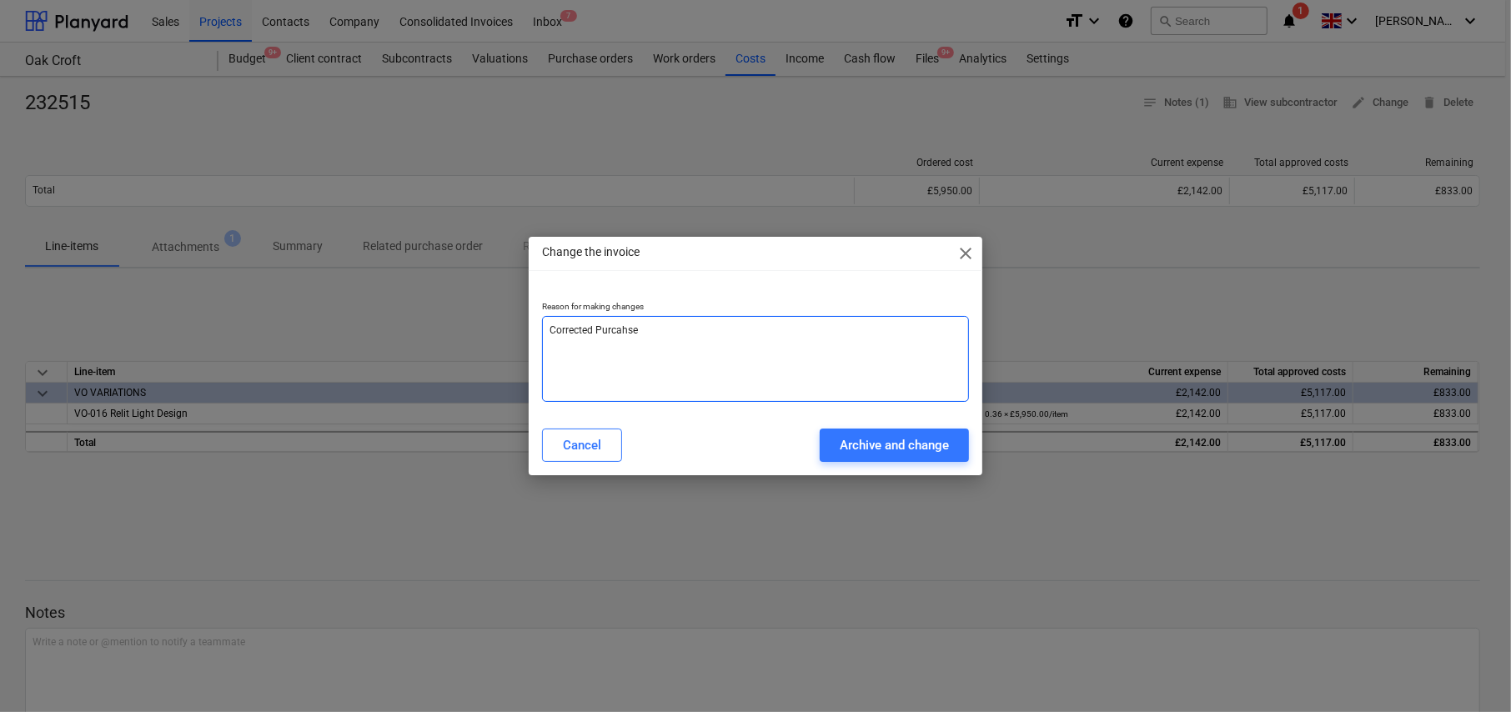
type textarea "x"
type textarea "Corrected Purcahse S"
type textarea "x"
type textarea "Corrected Purcahse SU"
type textarea "x"
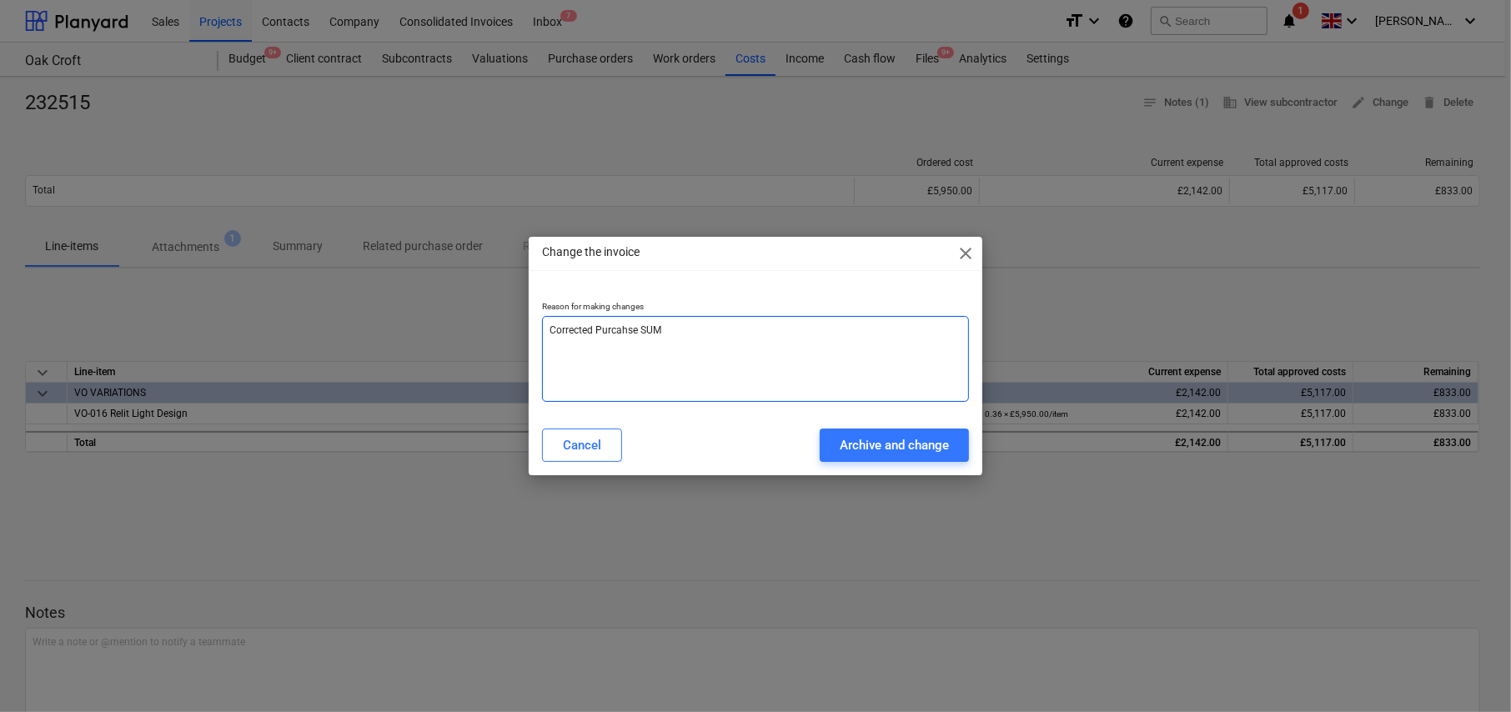
type textarea "Corrected Purcahse SUM"
click at [617, 328] on textarea "Corrected Purcahse SUM" at bounding box center [755, 359] width 427 height 86
type textarea "x"
type textarea "Corrected Purchse SUM"
type textarea "x"
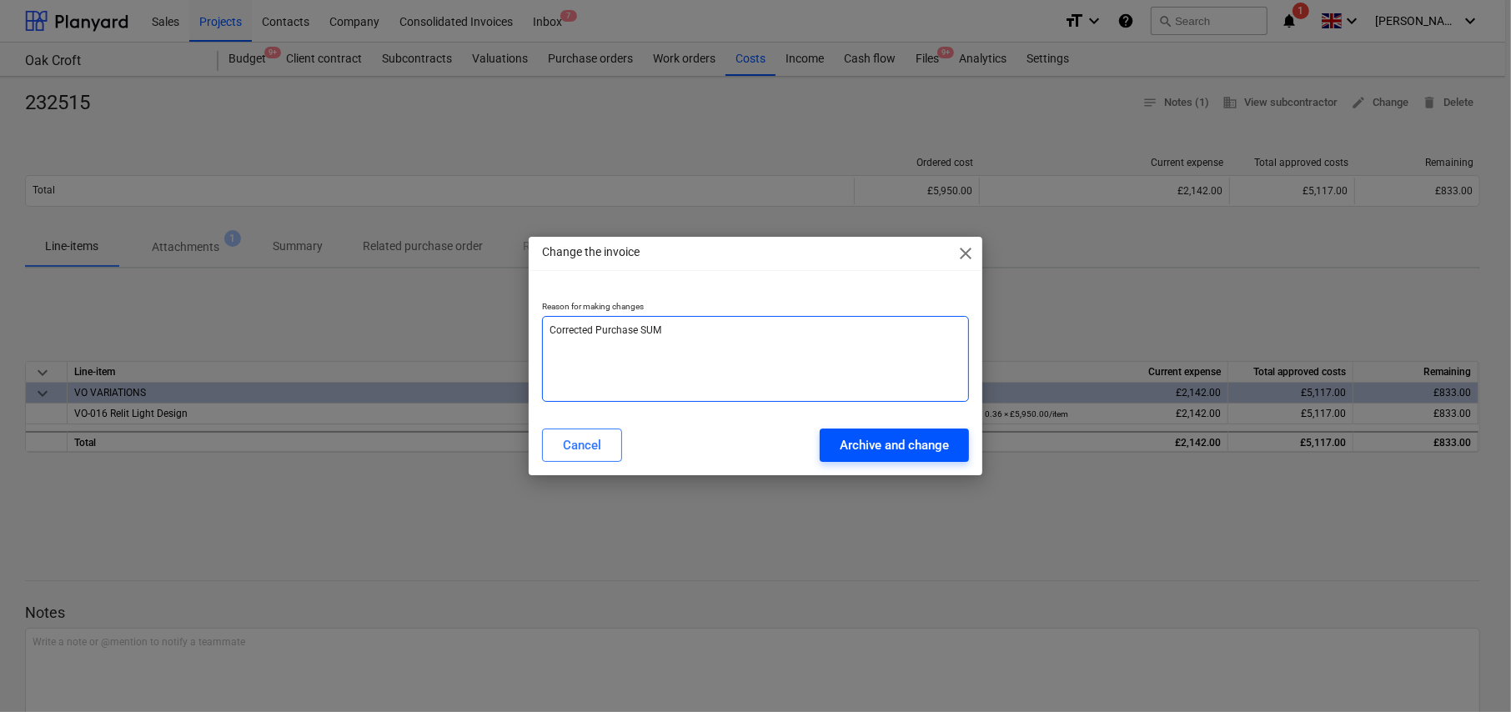
type textarea "Corrected Purchase SUM"
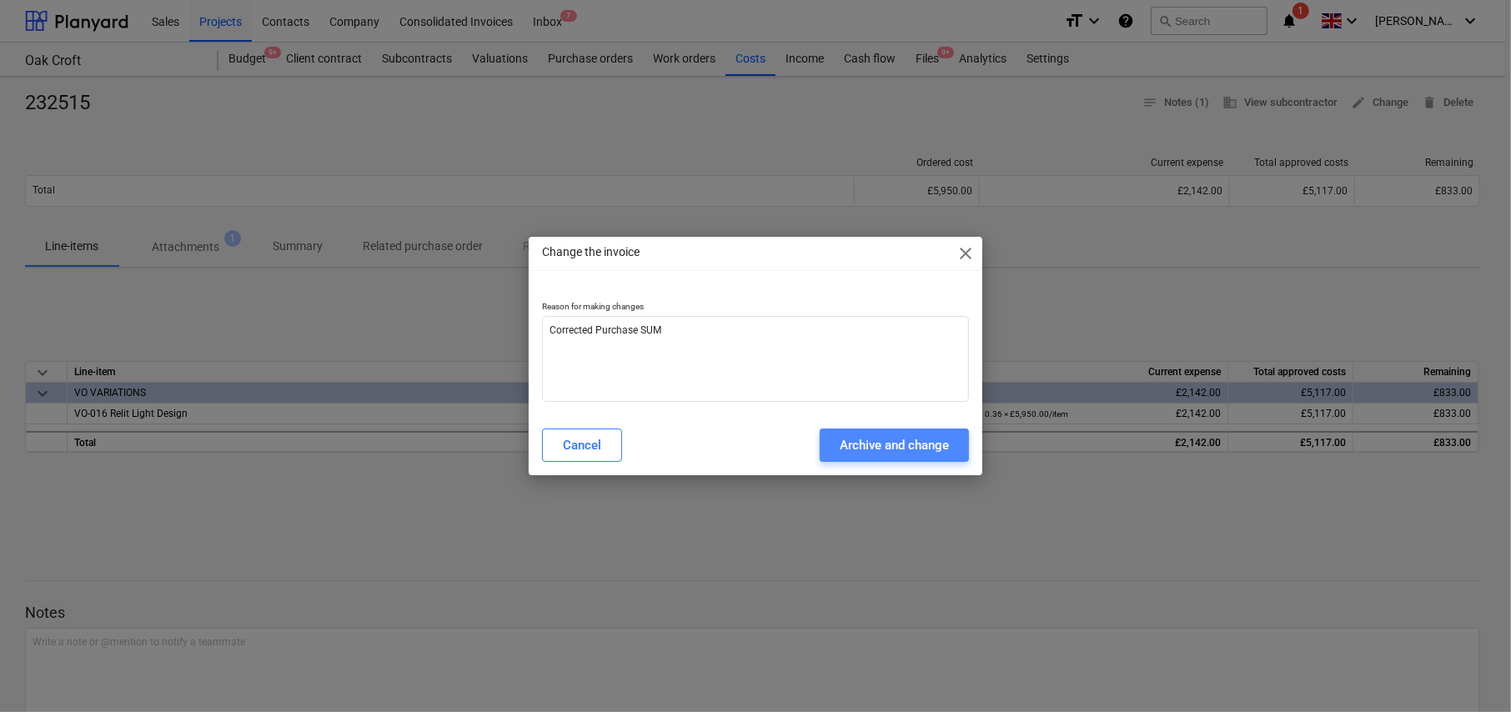
click at [902, 446] on div "Archive and change" at bounding box center [894, 445] width 109 height 22
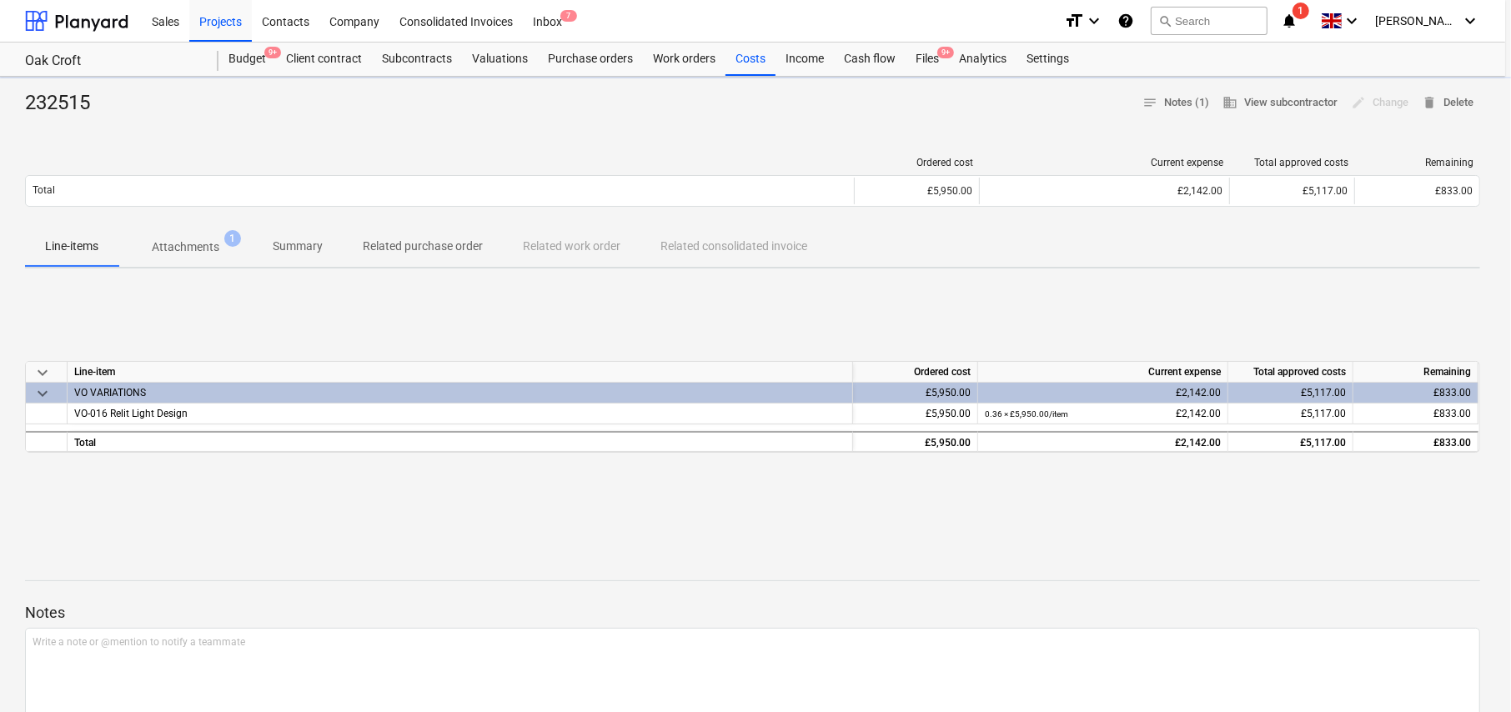
type textarea "x"
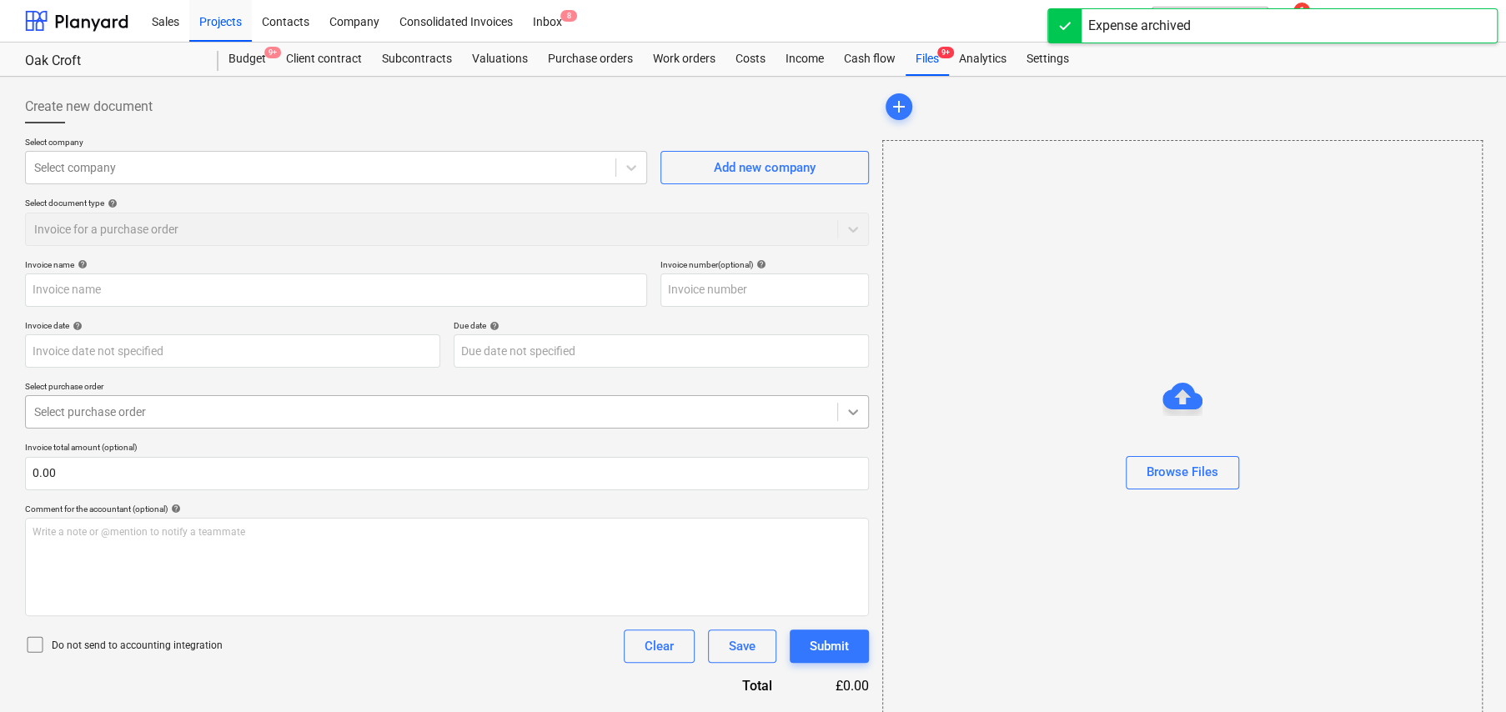
type input "232515"
type input "[DATE]"
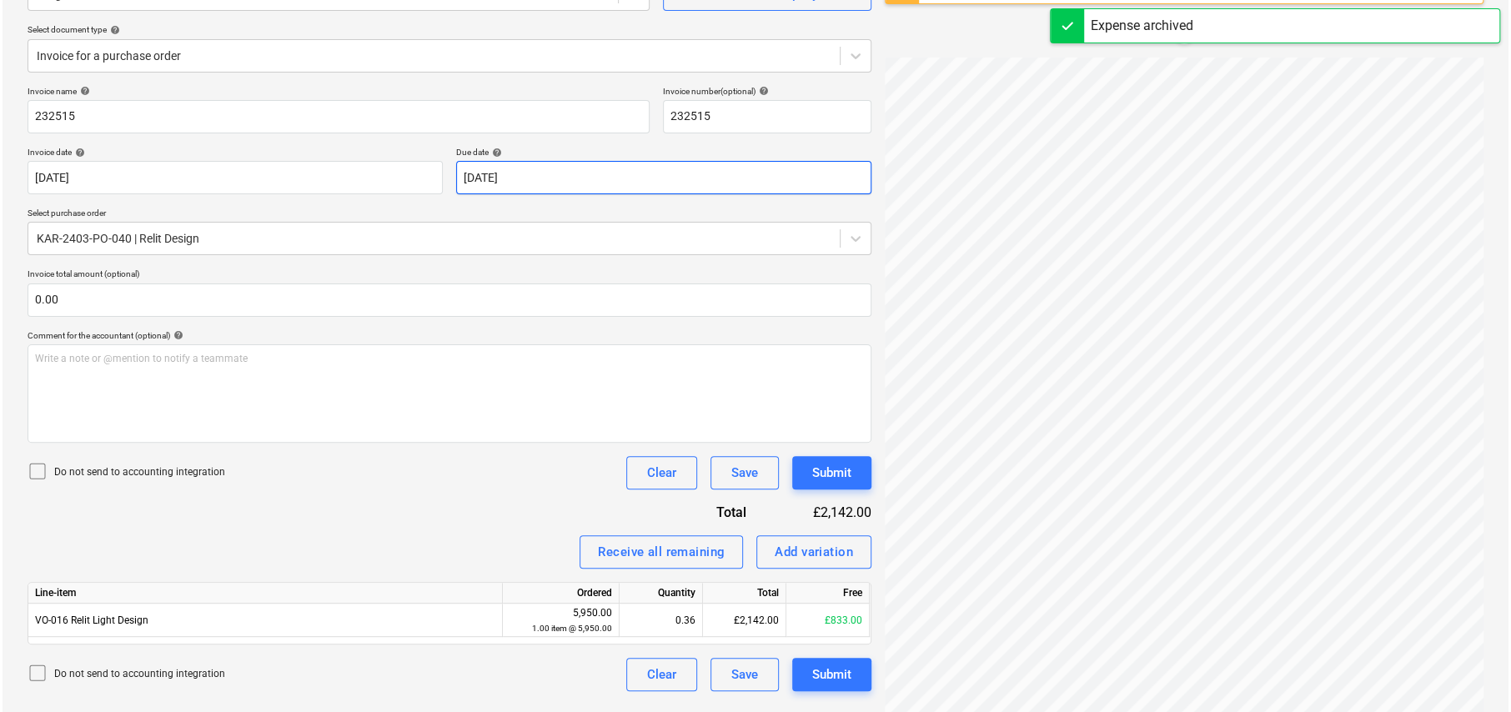
scroll to position [197, 0]
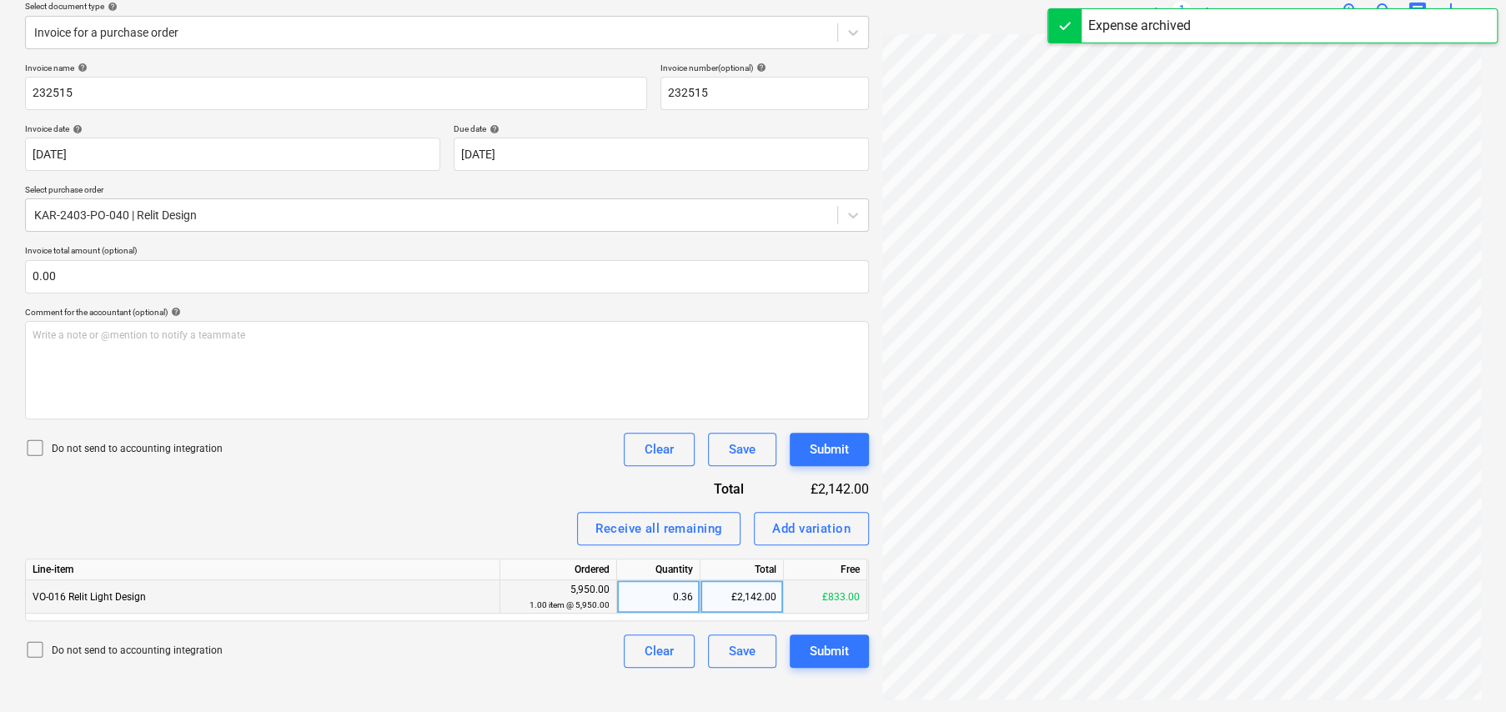
click at [750, 594] on div "£2,142.00" at bounding box center [741, 596] width 83 height 33
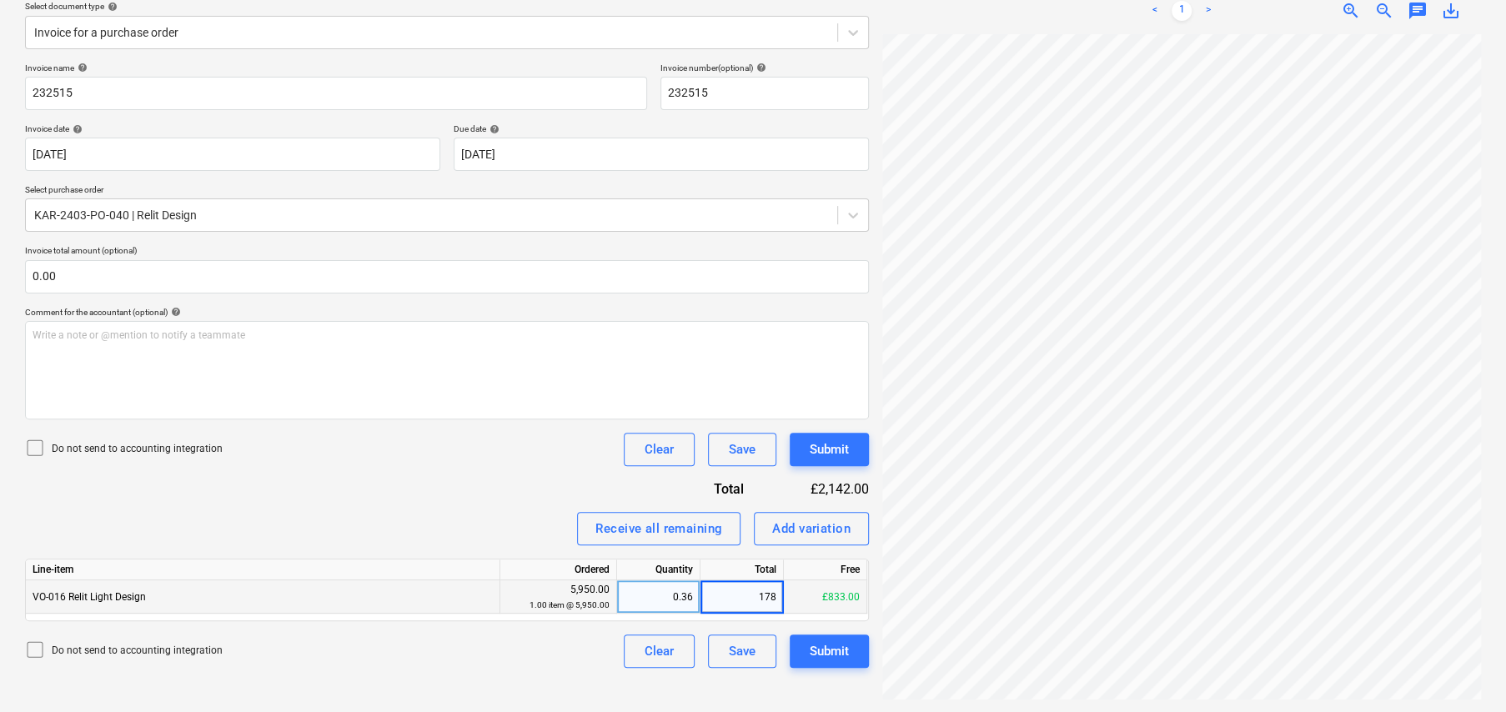
type input "1785"
click at [835, 650] on div "Submit" at bounding box center [829, 651] width 39 height 22
